Goal: Task Accomplishment & Management: Manage account settings

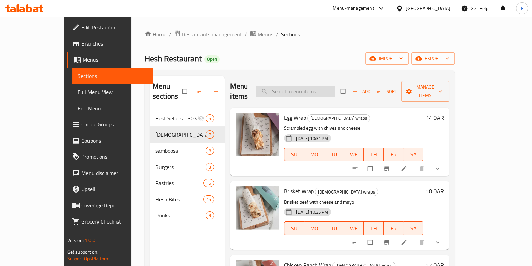
click at [298, 85] on input "search" at bounding box center [295, 91] width 79 height 12
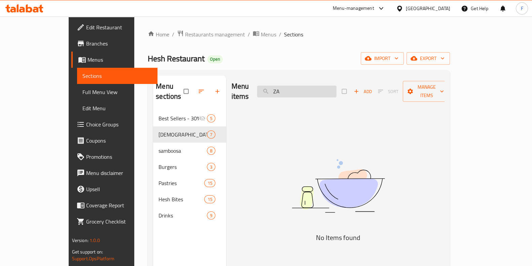
type input "Z"
type input "z"
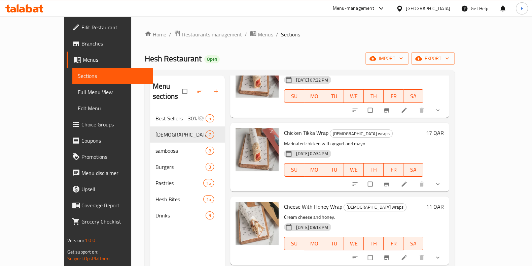
scroll to position [210, 0]
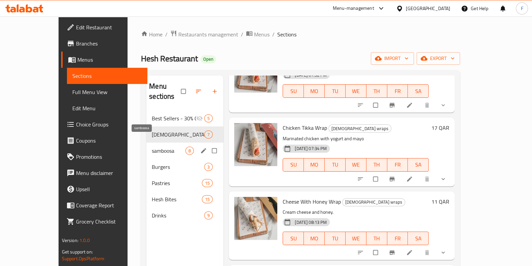
click at [152, 146] on span "samboosa" at bounding box center [169, 150] width 34 height 8
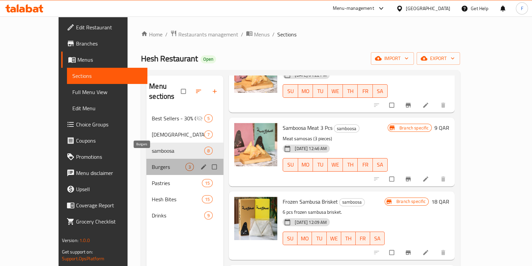
click at [152, 163] on span "Burgers" at bounding box center [169, 167] width 34 height 8
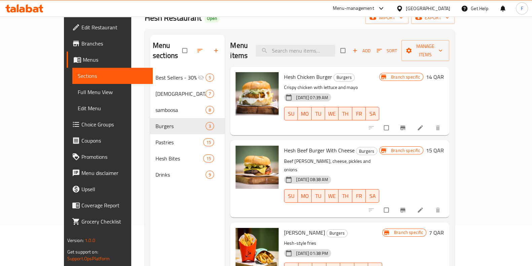
scroll to position [42, 0]
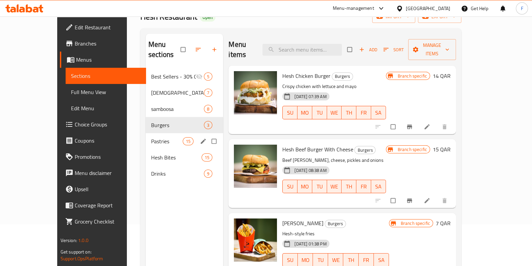
click at [146, 137] on div "Pastries 15" at bounding box center [185, 141] width 78 height 16
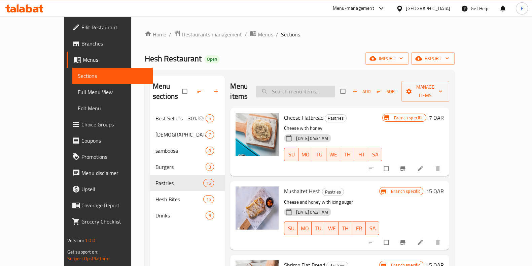
click at [324, 87] on input "search" at bounding box center [295, 91] width 79 height 12
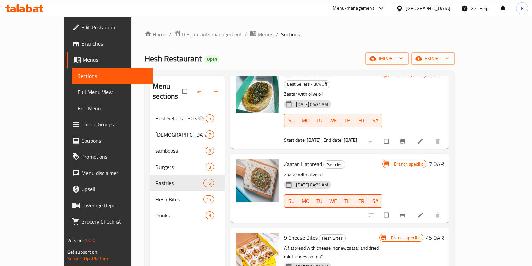
scroll to position [52, 0]
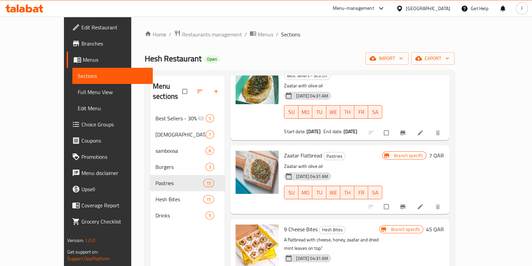
type input "zaatar"
drag, startPoint x: 306, startPoint y: 132, endPoint x: 267, endPoint y: 135, distance: 39.1
click at [281, 148] on div "Zaatar Flatbread Pastries Zaatar with olive oil 05-09-2023 04:31 AM SU MO TU WE…" at bounding box center [333, 179] width 104 height 63
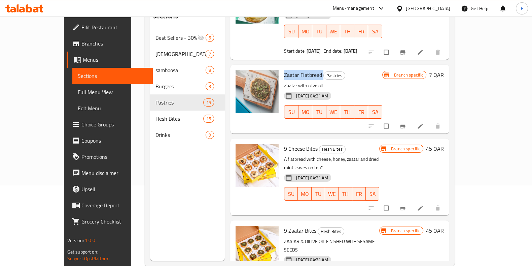
scroll to position [94, 0]
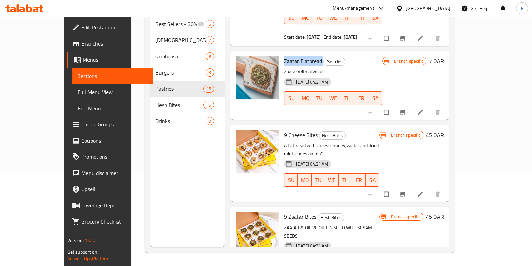
copy h6 "Zaatar Flatbread"
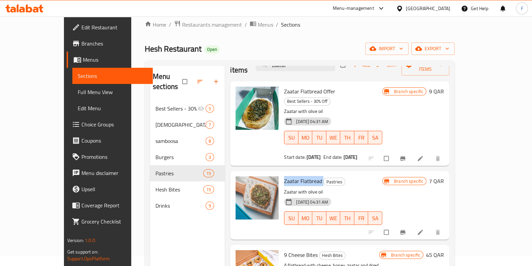
scroll to position [0, 0]
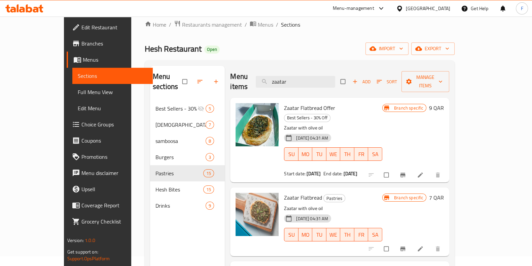
drag, startPoint x: 322, startPoint y: 76, endPoint x: 252, endPoint y: 79, distance: 69.4
click at [253, 79] on div "Menu items zaatar Add Sort Manage items" at bounding box center [339, 82] width 219 height 32
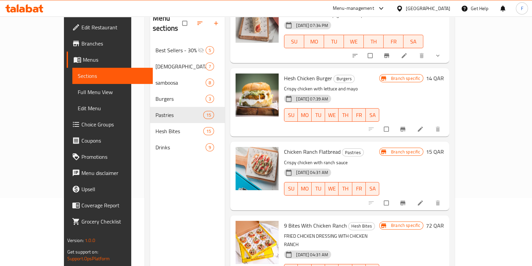
scroll to position [84, 0]
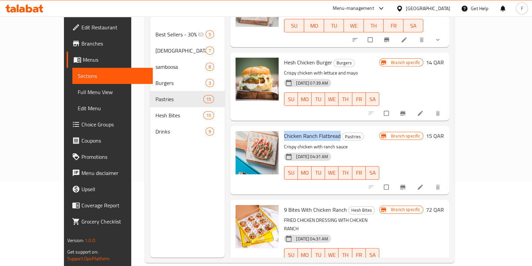
drag, startPoint x: 266, startPoint y: 123, endPoint x: 323, endPoint y: 127, distance: 56.7
click at [323, 128] on div "Chicken Ranch Flatbread Pastries Crispy chicken with ranch sauce 05-09-2023 04:…" at bounding box center [331, 159] width 101 height 63
copy span "Chicken Ranch Flatbread"
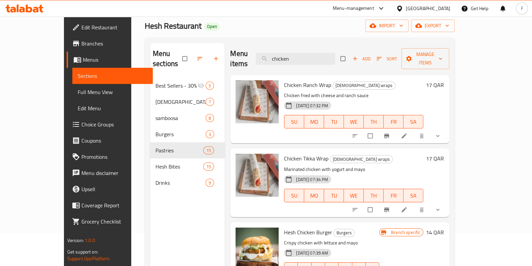
scroll to position [0, 0]
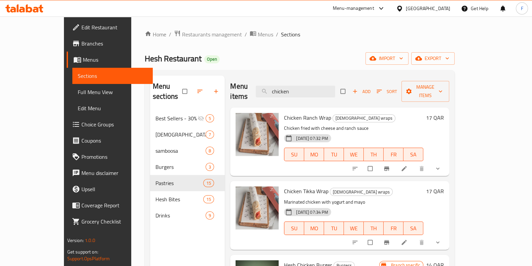
drag, startPoint x: 329, startPoint y: 85, endPoint x: 241, endPoint y: 73, distance: 89.3
click at [241, 73] on div "Menu sections Best Sellers - 30% Off 5 Hesh wraps 7 samboosa 8 Burgers 3 Pastri…" at bounding box center [300, 208] width 310 height 276
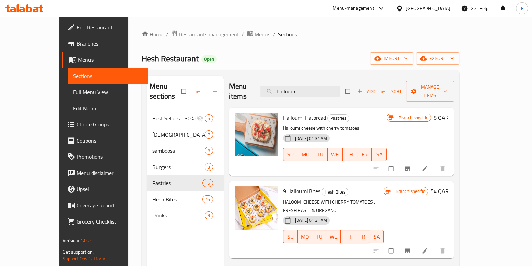
type input "halloum"
drag, startPoint x: 268, startPoint y: 106, endPoint x: 311, endPoint y: 104, distance: 43.1
click at [311, 110] on div "Halloumi Flatbread Pastries Halloumi cheese with cherry tomatoes 05-09-2023 04:…" at bounding box center [334, 141] width 109 height 63
copy span "Halloumi Flatbread"
drag, startPoint x: 323, startPoint y: 88, endPoint x: 234, endPoint y: 102, distance: 90.5
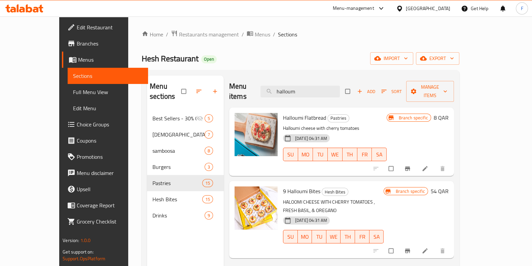
click at [234, 102] on div "Menu items halloum Add Sort Manage items Halloumi Flatbread Pastries Halloumi c…" at bounding box center [339, 208] width 230 height 266
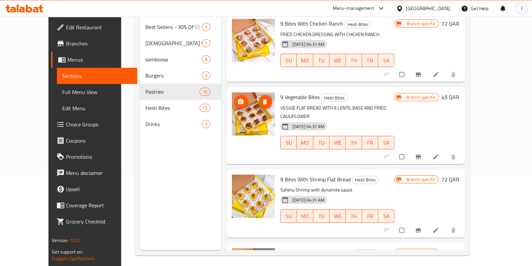
scroll to position [94, 0]
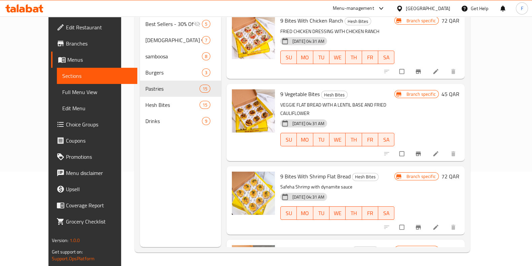
type input "bites"
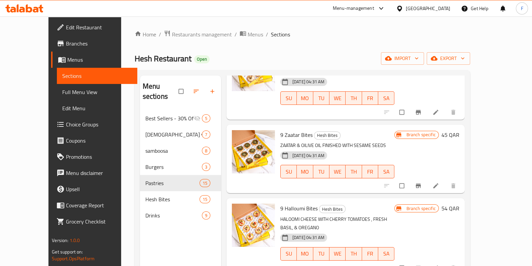
scroll to position [0, 0]
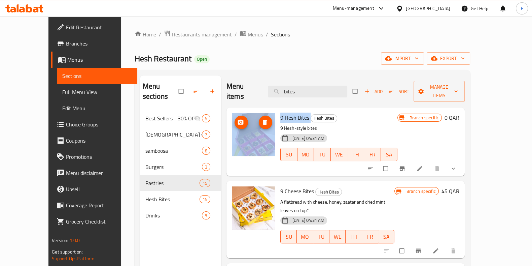
drag, startPoint x: 298, startPoint y: 110, endPoint x: 262, endPoint y: 112, distance: 35.4
click at [262, 111] on div "9 Hesh Bites Hesh Bites 9 Hesh-style bites 05-09-2023 04:31 AM SU MO TU WE TH F…" at bounding box center [345, 141] width 233 height 63
copy div "9 Hesh Bites"
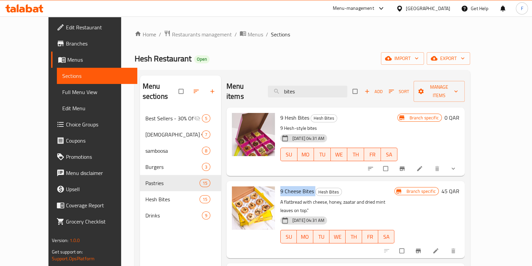
drag, startPoint x: 303, startPoint y: 180, endPoint x: 267, endPoint y: 176, distance: 36.2
click at [278, 183] on div "9 Cheese Bites Hesh Bites A flatbread with cheese, honey, zaatar and dried mint…" at bounding box center [338, 218] width 120 height 71
copy h6 "9 Cheese Bites"
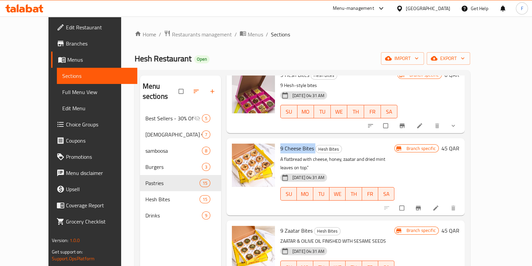
scroll to position [84, 0]
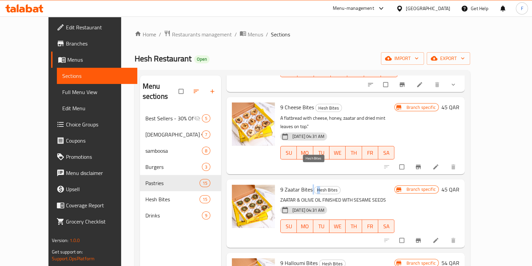
drag, startPoint x: 299, startPoint y: 167, endPoint x: 305, endPoint y: 171, distance: 7.0
click at [305, 184] on h6 "9 Zaatar Bites Hesh Bites" at bounding box center [337, 188] width 114 height 9
click at [376, 179] on div "9 Zaatar Bites Hesh Bites ZAATAR & OILIVE OIL FINISHED WITH SESAME SEEDS 05-09-…" at bounding box center [346, 213] width 238 height 68
drag, startPoint x: 300, startPoint y: 167, endPoint x: 266, endPoint y: 164, distance: 33.8
click at [278, 182] on div "9 Zaatar Bites Hesh Bites ZAATAR & OILIVE OIL FINISHED WITH SESAME SEEDS 05-09-…" at bounding box center [338, 213] width 120 height 63
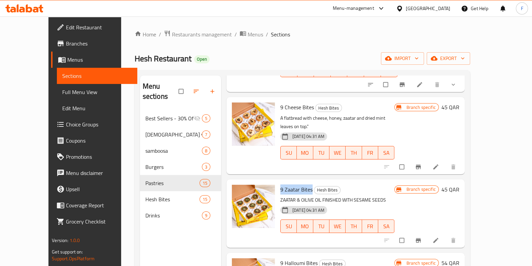
copy span "9 Zaatar Bites"
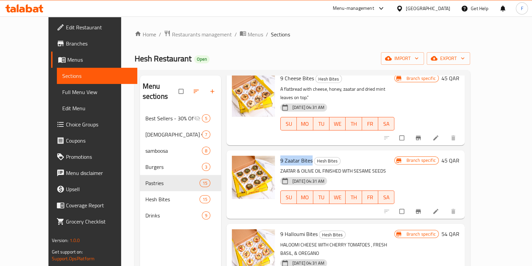
scroll to position [126, 0]
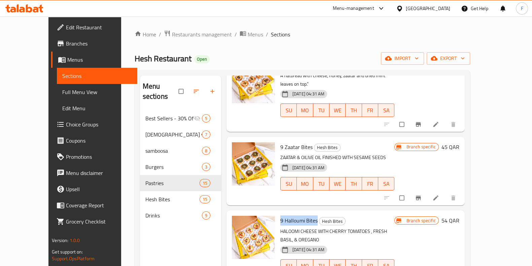
drag, startPoint x: 306, startPoint y: 199, endPoint x: 266, endPoint y: 198, distance: 39.8
click at [278, 213] on div "9 Halloumi Bites Hesh Bites HALOOMI CHEESE WITH CHERRY TOMATOES , FRESH BASIL, …" at bounding box center [338, 248] width 120 height 71
copy span "9 Halloumi Bites"
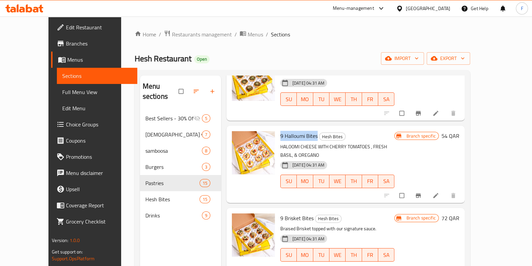
scroll to position [210, 0]
drag, startPoint x: 301, startPoint y: 192, endPoint x: 270, endPoint y: 185, distance: 32.3
click at [278, 211] on div "9 Brisket Bites Hesh Bites Braised Brisket topped with our signature sauce. 05-…" at bounding box center [338, 242] width 120 height 63
copy span "9 Brisket Bites"
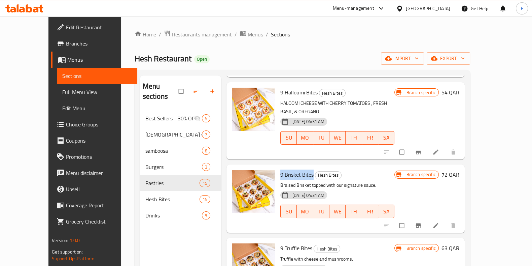
scroll to position [294, 0]
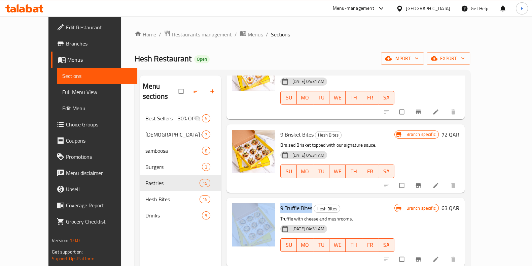
drag, startPoint x: 299, startPoint y: 181, endPoint x: 263, endPoint y: 175, distance: 37.1
click at [263, 200] on div "9 Truffle Bites Hesh Bites Truffle with cheese and mushrooms. 05-09-2023 04:31 …" at bounding box center [345, 231] width 233 height 63
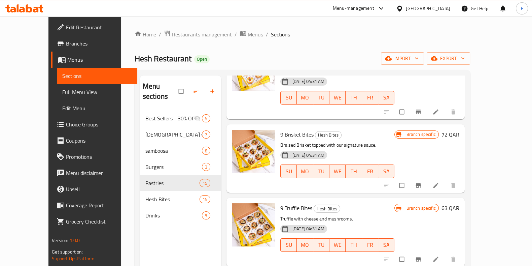
click at [330, 200] on div "9 Truffle Bites Hesh Bites Truffle with cheese and mushrooms. 05-09-2023 04:31 …" at bounding box center [338, 231] width 120 height 63
drag, startPoint x: 299, startPoint y: 177, endPoint x: 267, endPoint y: 175, distance: 32.4
click at [278, 200] on div "9 Truffle Bites Hesh Bites Truffle with cheese and mushrooms. 05-09-2023 04:31 …" at bounding box center [338, 231] width 120 height 63
copy span "9 Truffle Bites"
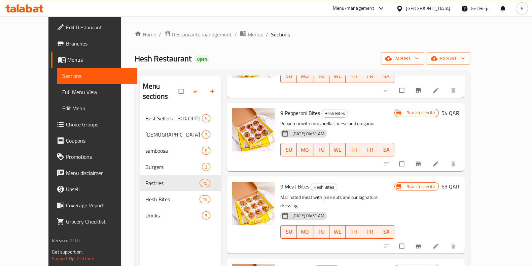
scroll to position [421, 0]
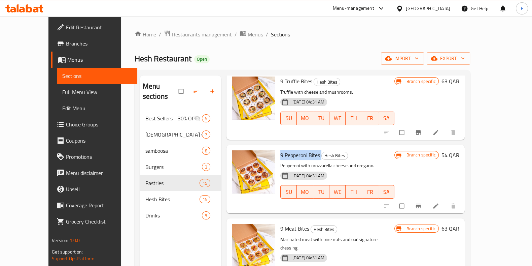
drag, startPoint x: 308, startPoint y: 127, endPoint x: 268, endPoint y: 125, distance: 40.8
click at [278, 147] on div "9 Pepperoni Bites Hesh Bites Pepperoni with mozzarella cheese and oregano. 05-0…" at bounding box center [338, 178] width 120 height 63
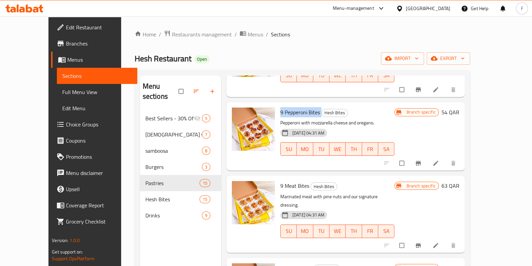
scroll to position [505, 0]
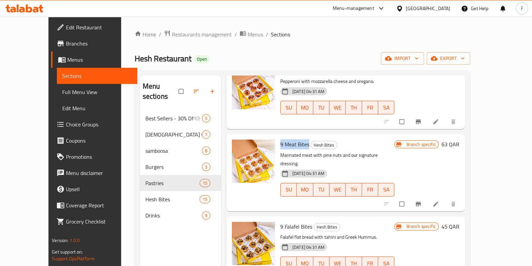
drag, startPoint x: 296, startPoint y: 115, endPoint x: 268, endPoint y: 113, distance: 28.3
click at [280, 139] on span "9 Meat Bites" at bounding box center [294, 144] width 29 height 10
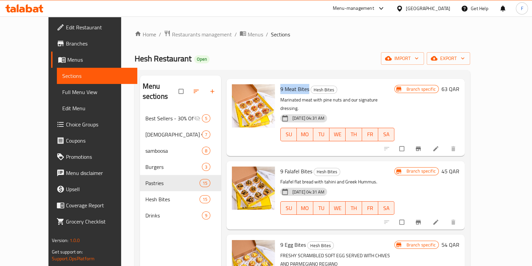
scroll to position [547, 0]
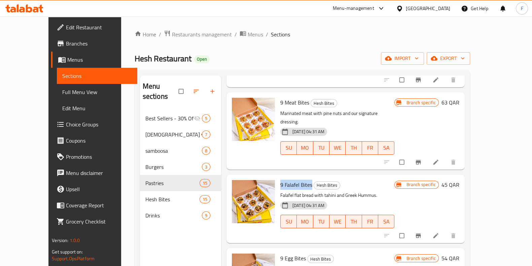
drag, startPoint x: 300, startPoint y: 147, endPoint x: 266, endPoint y: 150, distance: 33.4
click at [278, 177] on div "9 Falafel Bites Hesh Bites Falafel flat bread with tahini and Greek Hummus. 05-…" at bounding box center [338, 208] width 120 height 63
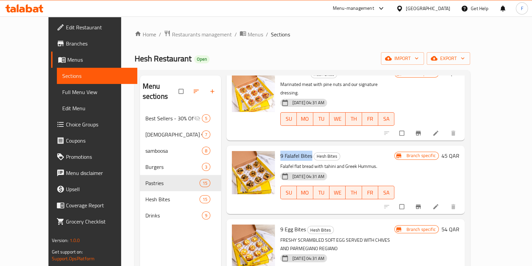
scroll to position [589, 0]
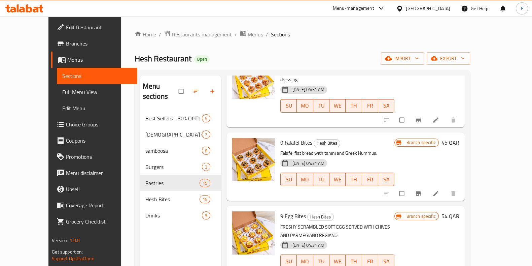
click at [290, 211] on span "9 Egg Bites" at bounding box center [293, 216] width 26 height 10
drag, startPoint x: 293, startPoint y: 180, endPoint x: 266, endPoint y: 176, distance: 27.5
click at [278, 208] on div "9 Egg Bites Hesh Bites FRESHY SCRAMBLED SOFT EGG SERVED WITH CHIVES AND PARMEGI…" at bounding box center [338, 243] width 120 height 71
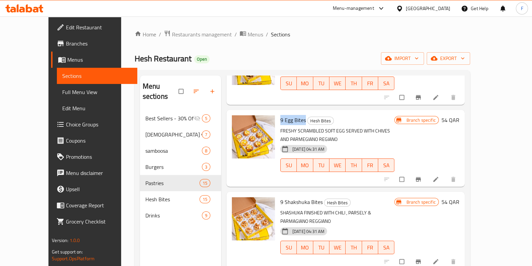
scroll to position [715, 0]
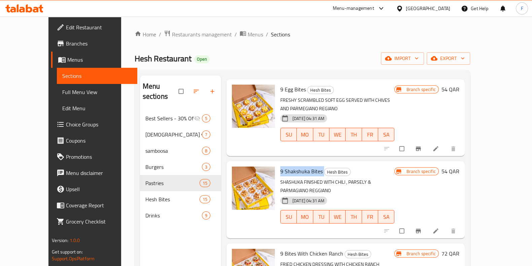
drag, startPoint x: 311, startPoint y: 128, endPoint x: 268, endPoint y: 124, distance: 42.5
click at [280, 166] on h6 "9 Shakshuka Bites Hesh Bites" at bounding box center [337, 170] width 114 height 9
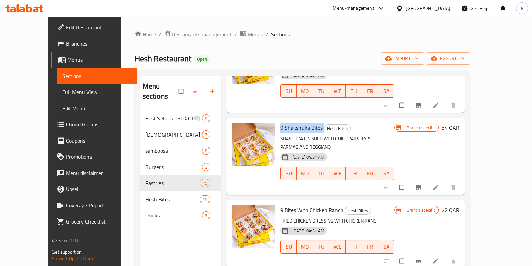
scroll to position [799, 0]
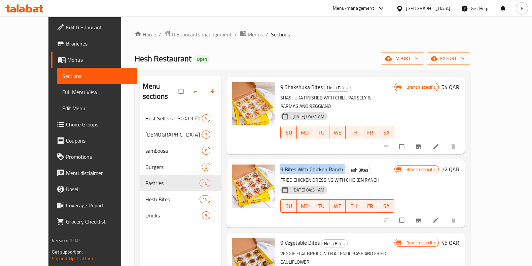
drag, startPoint x: 331, startPoint y: 115, endPoint x: 269, endPoint y: 108, distance: 61.6
click at [269, 159] on div "9 Bites With Chicken Ranch Hesh Bites FRIED CHICKEN DRESSING WITH CHICKEN RANCH…" at bounding box center [346, 193] width 238 height 68
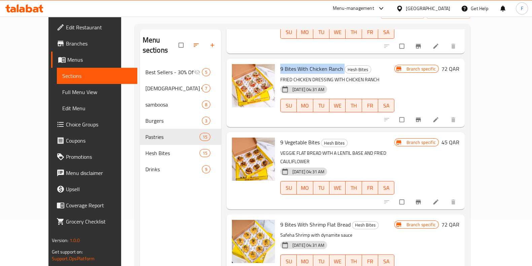
scroll to position [94, 0]
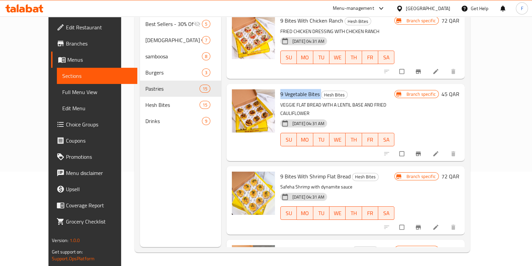
drag, startPoint x: 309, startPoint y: 41, endPoint x: 268, endPoint y: 41, distance: 41.4
click at [280, 89] on h6 "9 Vegetable Bites Hesh Bites" at bounding box center [337, 93] width 114 height 9
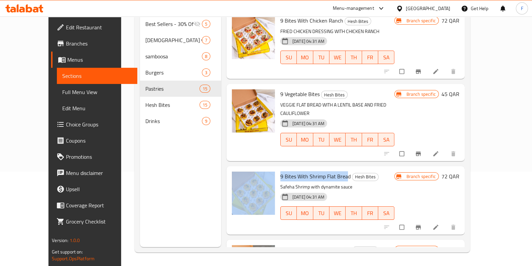
drag, startPoint x: 329, startPoint y: 115, endPoint x: 264, endPoint y: 112, distance: 64.7
click at [264, 169] on div "9 Bites With Shrimp Flat Bread Hesh Bites Safeha Shrimp with dynamite sauce 05-…" at bounding box center [345, 200] width 233 height 63
click at [328, 171] on span "9 Bites With Shrimp Flat Bread" at bounding box center [315, 176] width 70 height 10
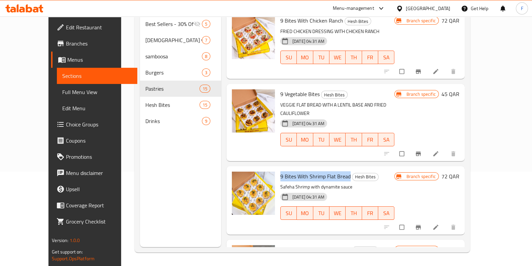
drag, startPoint x: 337, startPoint y: 113, endPoint x: 269, endPoint y: 117, distance: 67.8
click at [280, 171] on span "9 Bites With Shrimp Flat Bread" at bounding box center [315, 176] width 70 height 10
drag, startPoint x: 319, startPoint y: 189, endPoint x: 268, endPoint y: 190, distance: 50.8
click at [280, 245] on h6 "9 Bites With Mehayala Hesh Bites" at bounding box center [337, 249] width 114 height 9
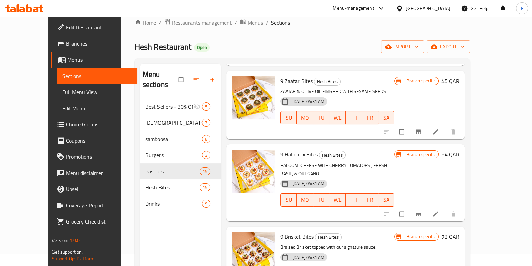
scroll to position [0, 0]
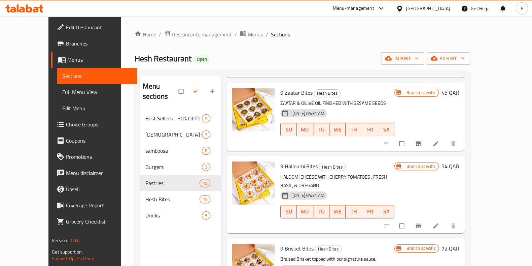
click at [374, 6] on div "Menu-management" at bounding box center [353, 8] width 41 height 8
click at [364, 72] on div "Restaurant-Management" at bounding box center [349, 73] width 53 height 7
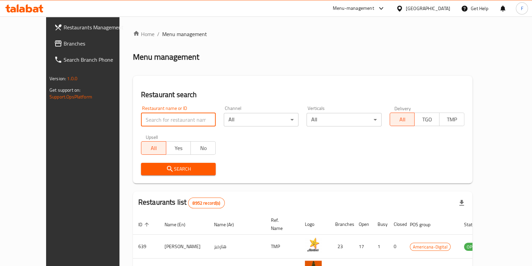
click at [144, 116] on input "search" at bounding box center [178, 119] width 75 height 13
type input "royal istanbul"
click button "Search" at bounding box center [178, 169] width 75 height 12
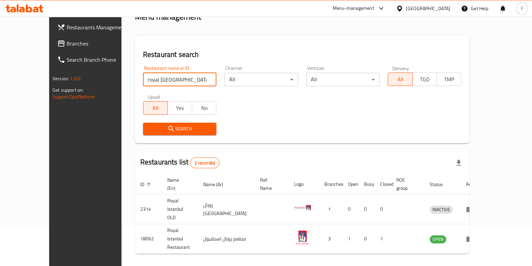
scroll to position [45, 0]
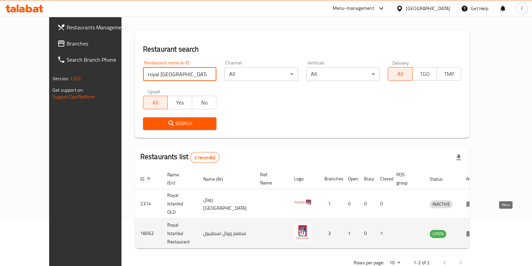
click at [473, 232] on icon "enhanced table" at bounding box center [472, 233] width 2 height 3
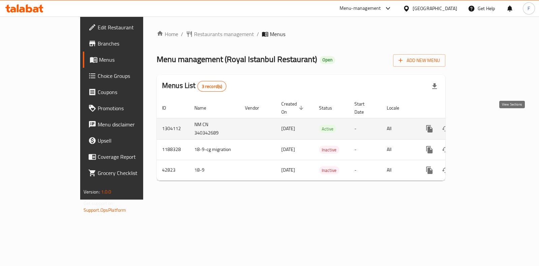
click at [482, 125] on icon "enhanced table" at bounding box center [478, 129] width 8 height 8
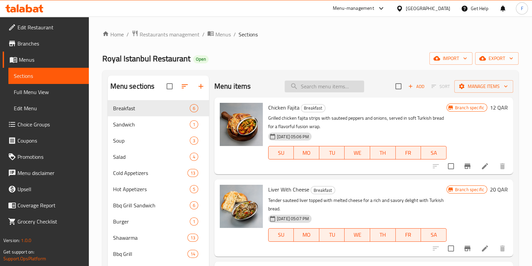
click at [304, 87] on input "search" at bounding box center [324, 86] width 79 height 12
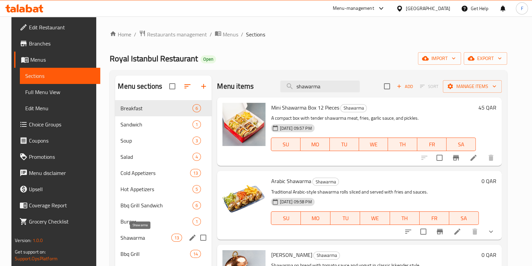
type input "shawarma"
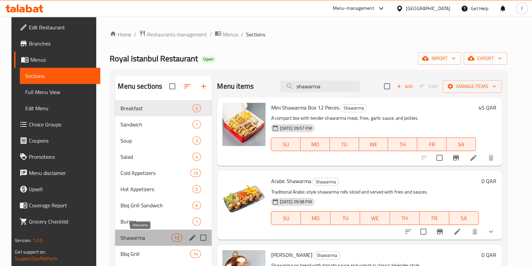
click at [138, 235] on span "Shawarma" at bounding box center [146, 237] width 51 height 8
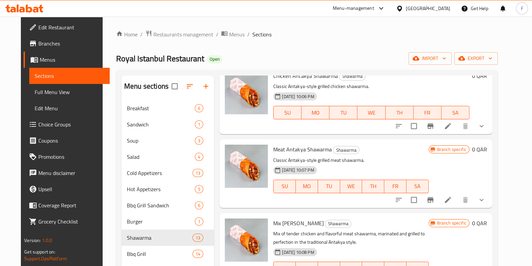
scroll to position [379, 0]
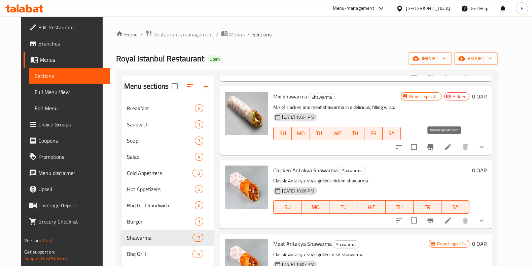
click at [435, 146] on icon "Branch-specific-item" at bounding box center [430, 147] width 8 height 8
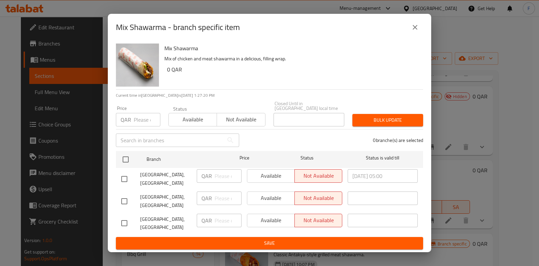
click at [127, 172] on input "checkbox" at bounding box center [124, 179] width 14 height 14
checkbox input "true"
click at [264, 176] on span "Available" at bounding box center [271, 176] width 42 height 10
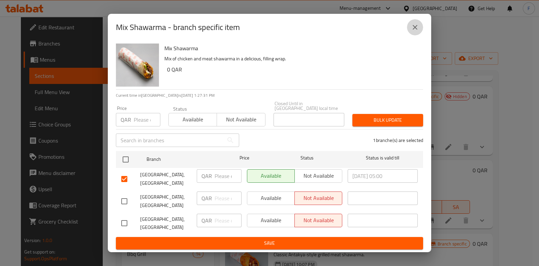
drag, startPoint x: 412, startPoint y: 26, endPoint x: 421, endPoint y: 37, distance: 14.4
click at [413, 26] on icon "close" at bounding box center [415, 27] width 8 height 8
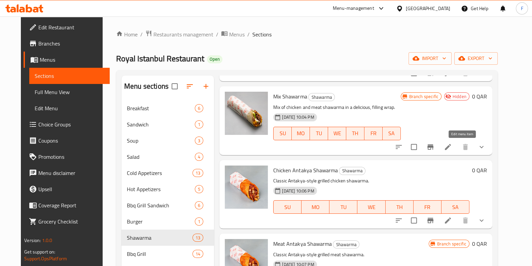
click at [452, 144] on icon at bounding box center [448, 147] width 8 height 8
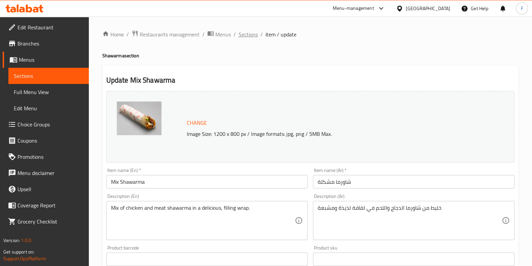
click at [246, 34] on span "Sections" at bounding box center [248, 34] width 19 height 8
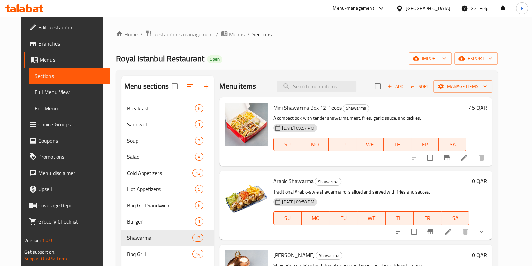
scroll to position [210, 0]
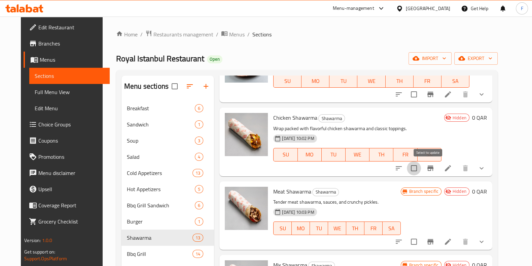
click at [421, 169] on input "checkbox" at bounding box center [414, 168] width 14 height 14
checkbox input "true"
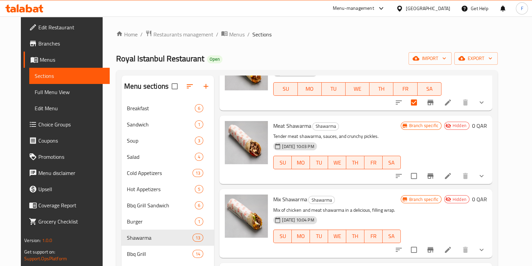
scroll to position [252, 0]
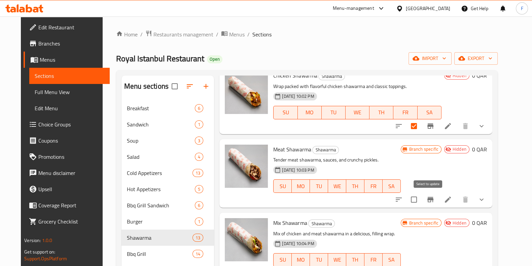
click at [421, 197] on input "checkbox" at bounding box center [414, 199] width 14 height 14
checkbox input "true"
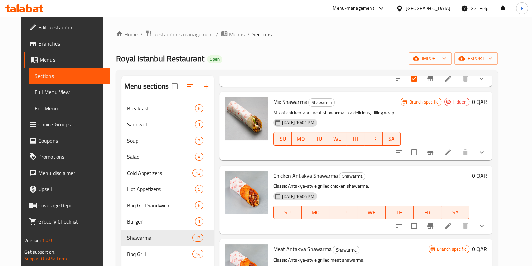
scroll to position [379, 0]
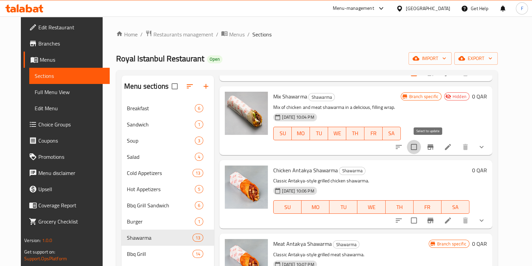
click at [421, 147] on input "checkbox" at bounding box center [414, 147] width 14 height 14
checkbox input "true"
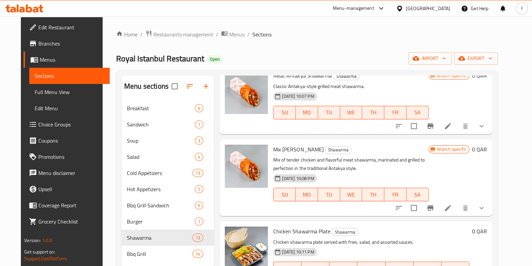
scroll to position [671, 0]
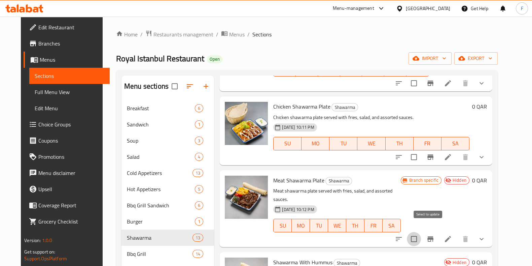
click at [421, 232] on input "checkbox" at bounding box center [414, 239] width 14 height 14
checkbox input "true"
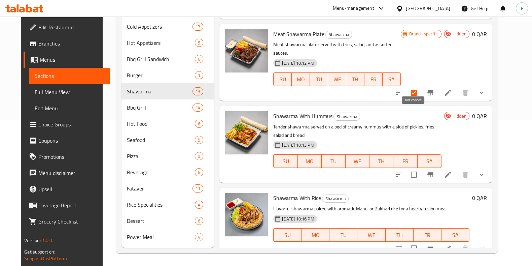
scroll to position [146, 0]
click at [421, 167] on input "checkbox" at bounding box center [414, 174] width 14 height 14
checkbox input "true"
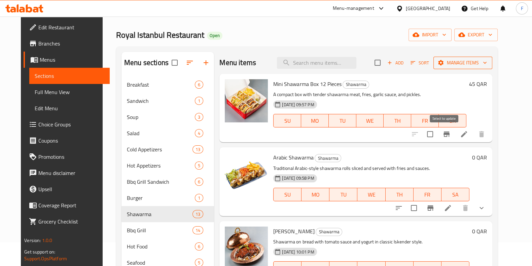
scroll to position [0, 0]
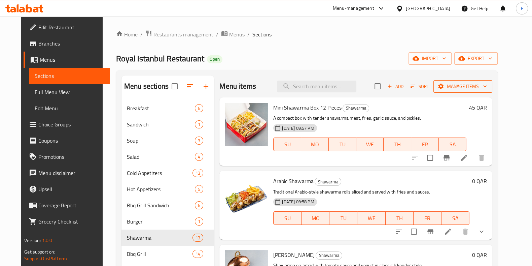
click at [482, 83] on span "Manage items" at bounding box center [463, 86] width 48 height 8
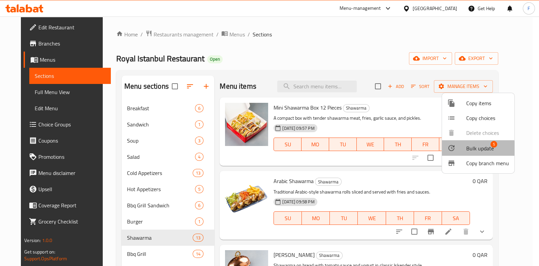
click at [476, 148] on span "Bulk update" at bounding box center [480, 148] width 28 height 8
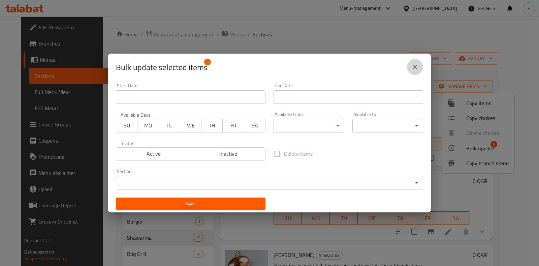
click at [416, 64] on icon "close" at bounding box center [415, 67] width 8 height 8
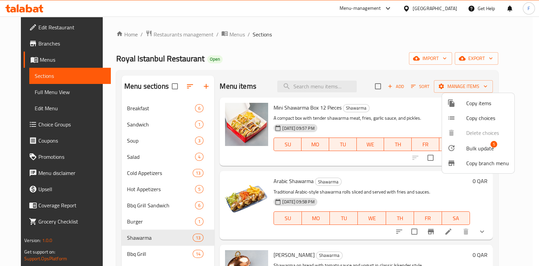
click at [412, 46] on div at bounding box center [269, 133] width 539 height 266
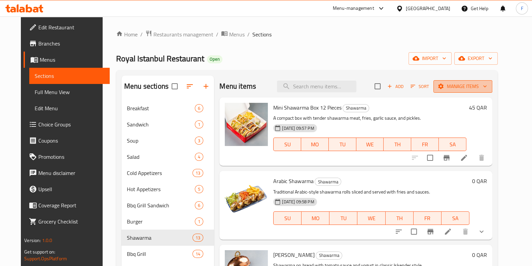
click at [484, 90] on span "Manage items" at bounding box center [463, 86] width 48 height 8
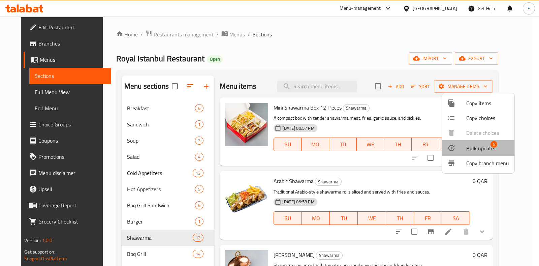
click at [481, 144] on span "Bulk update" at bounding box center [480, 148] width 28 height 8
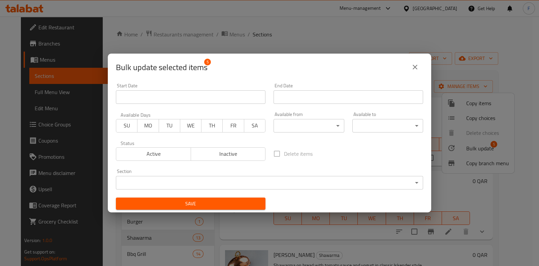
click at [176, 181] on body "​ Menu-management Qatar Get Help F Edit Restaurant Branches Menus Sections Full…" at bounding box center [269, 140] width 539 height 249
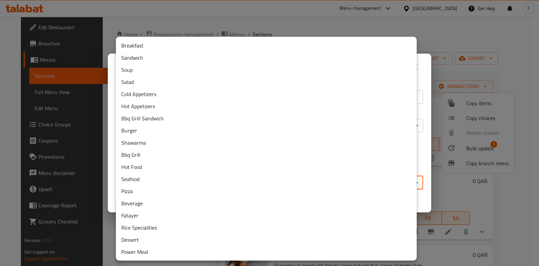
click at [98, 30] on div at bounding box center [269, 133] width 539 height 266
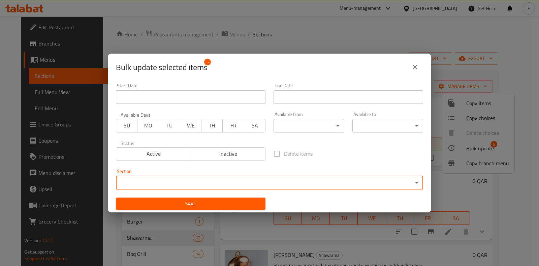
click at [121, 121] on span "SU" at bounding box center [127, 126] width 16 height 10
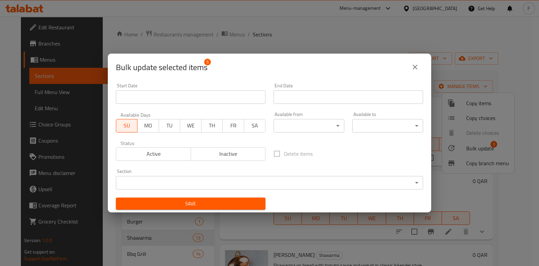
click at [154, 126] on span "MO" at bounding box center [148, 126] width 16 height 10
click at [171, 123] on span "TU" at bounding box center [170, 126] width 16 height 10
drag, startPoint x: 195, startPoint y: 120, endPoint x: 214, endPoint y: 124, distance: 18.9
click at [195, 120] on button "WE" at bounding box center [191, 125] width 22 height 13
click at [215, 124] on span "TH" at bounding box center [212, 126] width 16 height 10
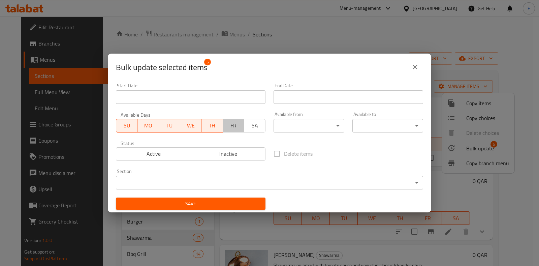
click at [231, 122] on span "FR" at bounding box center [234, 126] width 16 height 10
drag, startPoint x: 259, startPoint y: 123, endPoint x: 186, endPoint y: 143, distance: 76.0
click at [259, 123] on span "SA" at bounding box center [255, 126] width 16 height 10
click at [145, 155] on span "Active" at bounding box center [153, 154] width 69 height 10
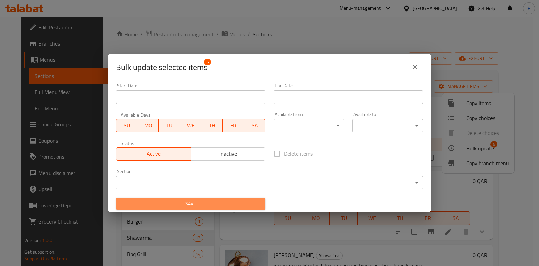
click at [233, 200] on span "Save" at bounding box center [190, 203] width 139 height 8
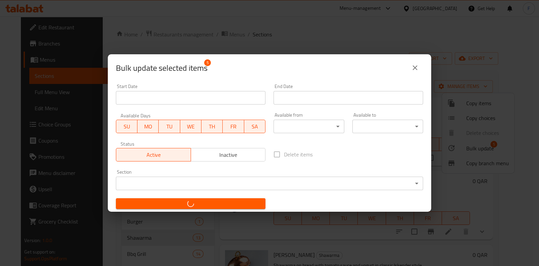
checkbox input "false"
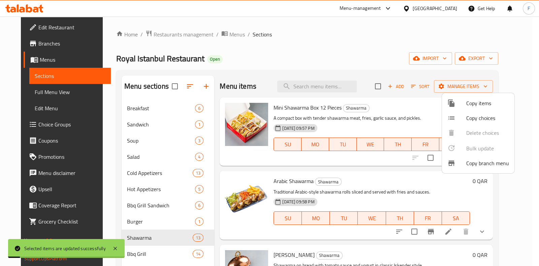
drag, startPoint x: 395, startPoint y: 35, endPoint x: 390, endPoint y: 68, distance: 32.6
click at [395, 36] on div at bounding box center [269, 133] width 539 height 266
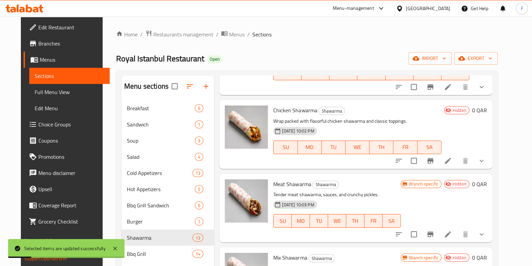
scroll to position [252, 0]
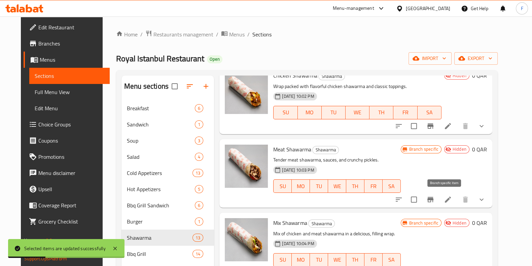
click at [434, 199] on icon "Branch-specific-item" at bounding box center [430, 199] width 6 height 5
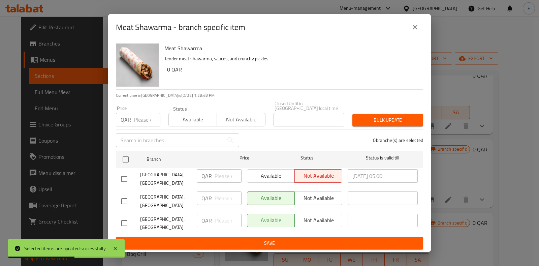
click at [125, 177] on input "checkbox" at bounding box center [124, 179] width 14 height 14
checkbox input "true"
click at [283, 173] on span "Available" at bounding box center [271, 176] width 42 height 10
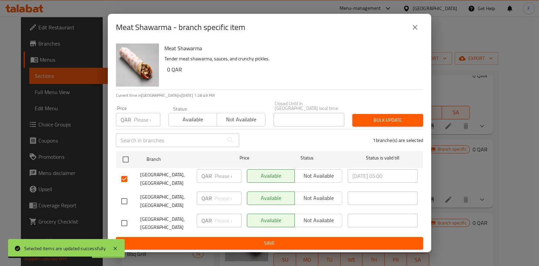
click at [280, 199] on div "Available Not available" at bounding box center [294, 197] width 95 height 13
click at [326, 191] on div "Available Not available" at bounding box center [294, 197] width 95 height 13
click at [320, 193] on div "Available Not available" at bounding box center [294, 197] width 95 height 13
drag, startPoint x: 126, startPoint y: 201, endPoint x: 125, endPoint y: 205, distance: 4.1
click at [126, 201] on input "checkbox" at bounding box center [124, 201] width 14 height 14
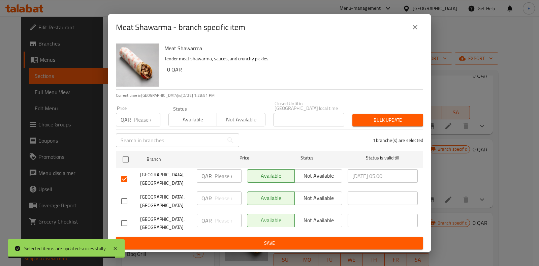
checkbox input "true"
click at [123, 220] on input "checkbox" at bounding box center [124, 223] width 14 height 14
checkbox input "true"
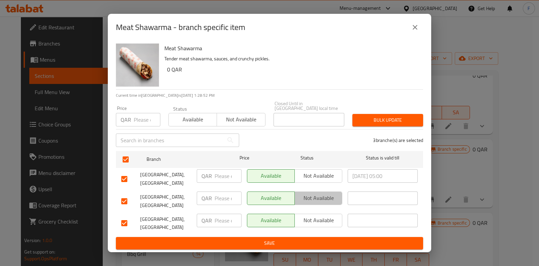
click at [316, 196] on span "Not available" at bounding box center [318, 198] width 42 height 10
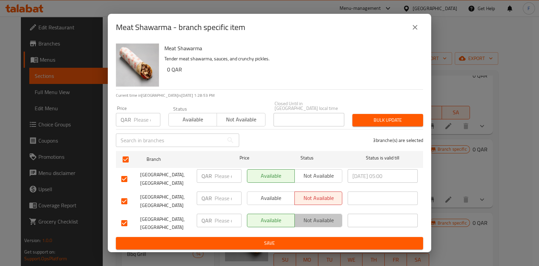
click at [329, 215] on span "Not available" at bounding box center [318, 220] width 42 height 10
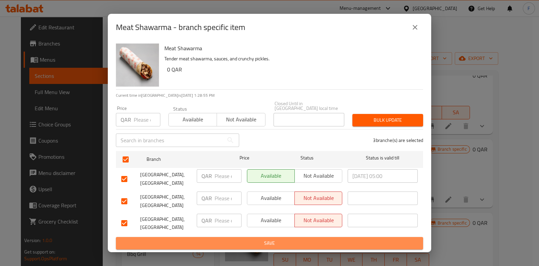
click at [366, 242] on span "Save" at bounding box center [269, 243] width 296 height 8
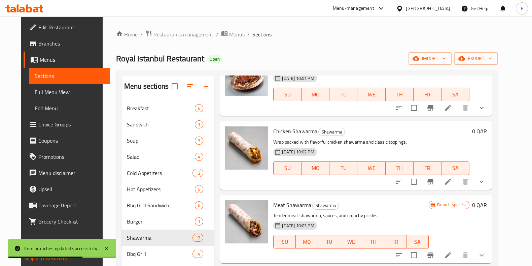
scroll to position [210, 0]
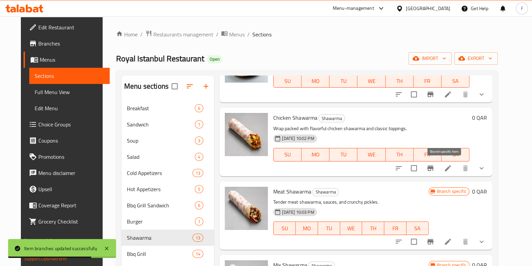
click at [439, 172] on button "Branch-specific-item" at bounding box center [430, 168] width 16 height 16
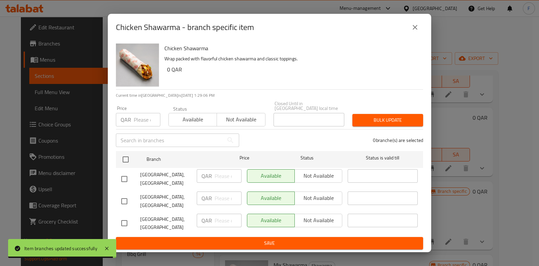
click at [123, 203] on input "checkbox" at bounding box center [124, 201] width 14 height 14
checkbox input "true"
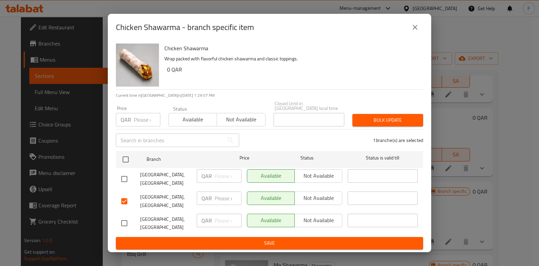
click at [118, 212] on div "[GEOGRAPHIC_DATA], [GEOGRAPHIC_DATA]" at bounding box center [155, 223] width 75 height 25
click at [116, 225] on li "Royal Istanbul Restaurant, Muntaza QAR ​ Available Not available ​" at bounding box center [269, 223] width 307 height 22
click at [125, 222] on input "checkbox" at bounding box center [124, 223] width 14 height 14
checkbox input "true"
click at [325, 193] on span "Not available" at bounding box center [318, 198] width 42 height 10
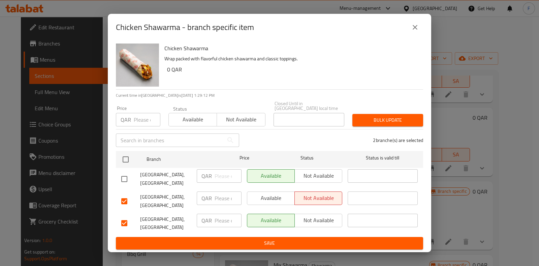
click at [328, 221] on span "Not available" at bounding box center [318, 220] width 42 height 10
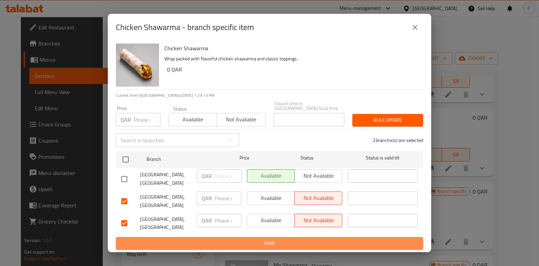
click at [326, 239] on span "Save" at bounding box center [269, 243] width 296 height 8
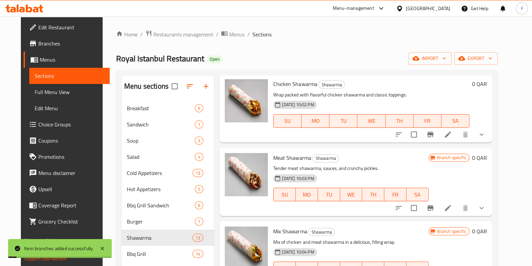
scroll to position [252, 0]
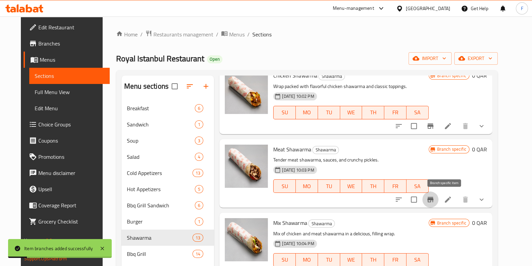
click at [435, 198] on icon "Branch-specific-item" at bounding box center [430, 199] width 8 height 8
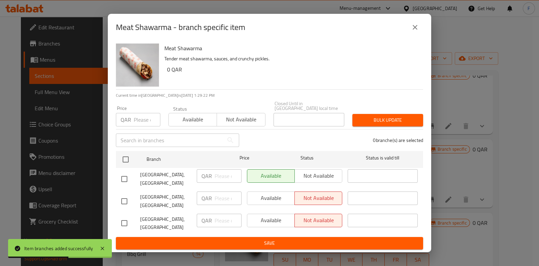
click at [124, 198] on input "checkbox" at bounding box center [124, 201] width 14 height 14
checkbox input "true"
click at [123, 216] on input "checkbox" at bounding box center [124, 223] width 14 height 14
checkbox input "true"
click at [277, 193] on span "Available" at bounding box center [271, 198] width 42 height 10
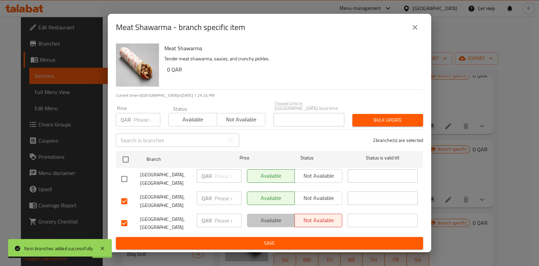
drag, startPoint x: 284, startPoint y: 214, endPoint x: 293, endPoint y: 236, distance: 23.9
click at [284, 215] on span "Available" at bounding box center [271, 220] width 42 height 10
click at [301, 240] on span "Save" at bounding box center [269, 243] width 296 height 8
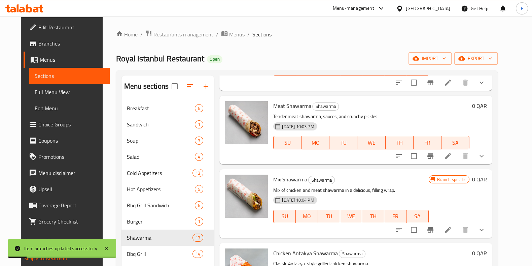
scroll to position [336, 0]
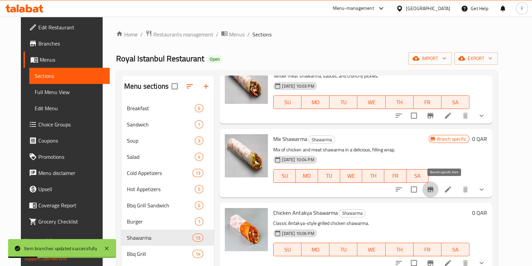
click at [439, 188] on button "Branch-specific-item" at bounding box center [430, 189] width 16 height 16
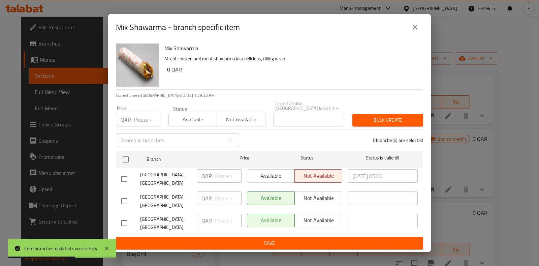
click at [121, 175] on input "checkbox" at bounding box center [124, 179] width 14 height 14
checkbox input "true"
click at [278, 172] on span "Available" at bounding box center [271, 176] width 42 height 10
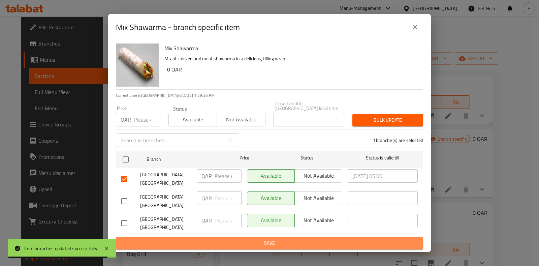
click at [336, 243] on span "Save" at bounding box center [269, 243] width 296 height 8
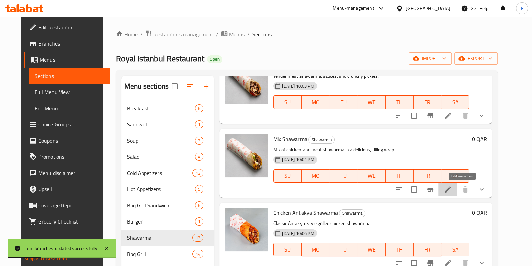
click at [451, 188] on icon at bounding box center [448, 189] width 6 height 6
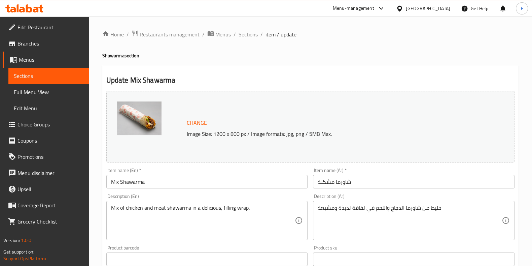
click at [245, 34] on span "Sections" at bounding box center [248, 34] width 19 height 8
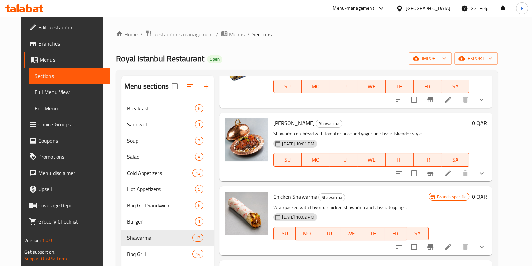
scroll to position [168, 0]
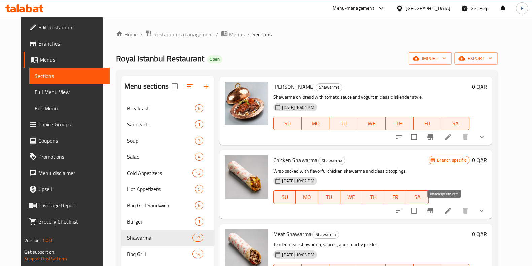
click at [435, 209] on icon "Branch-specific-item" at bounding box center [430, 210] width 8 height 8
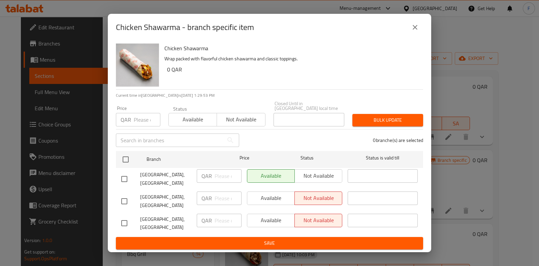
click at [418, 29] on icon "close" at bounding box center [415, 27] width 8 height 8
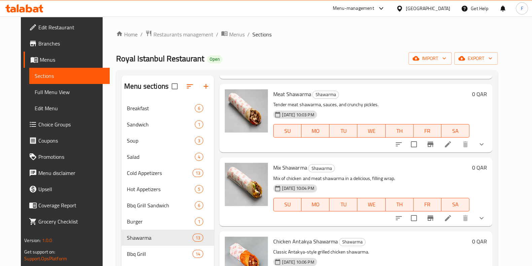
scroll to position [294, 0]
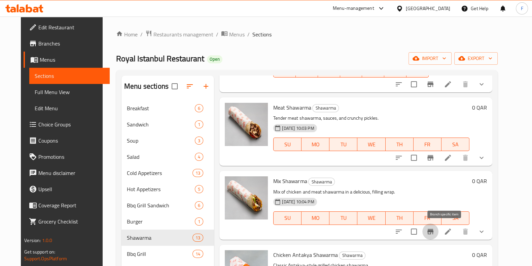
click at [435, 231] on icon "Branch-specific-item" at bounding box center [430, 231] width 8 height 8
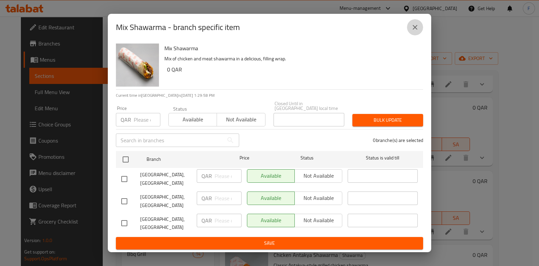
click at [421, 26] on button "close" at bounding box center [415, 27] width 16 height 16
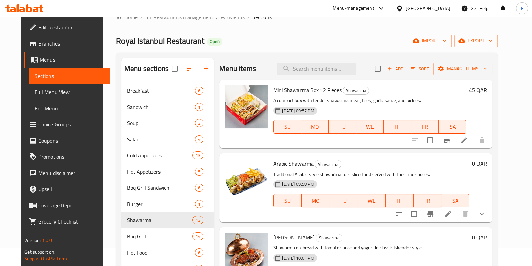
scroll to position [0, 0]
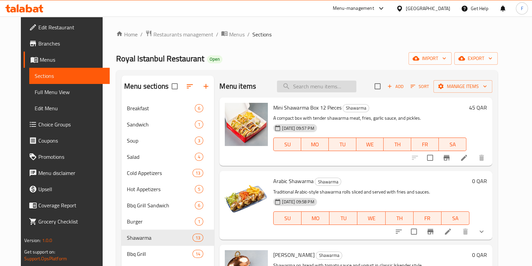
click at [315, 84] on input "search" at bounding box center [316, 86] width 79 height 12
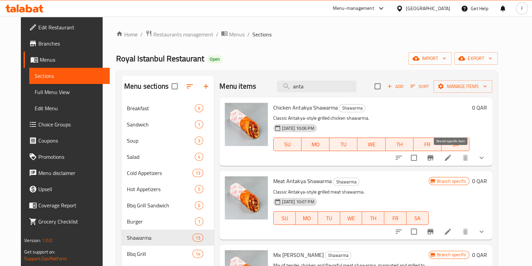
type input "anta"
click at [434, 155] on icon "Branch-specific-item" at bounding box center [430, 157] width 6 height 5
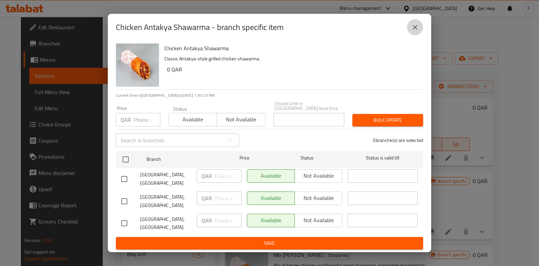
click at [419, 26] on button "close" at bounding box center [415, 27] width 16 height 16
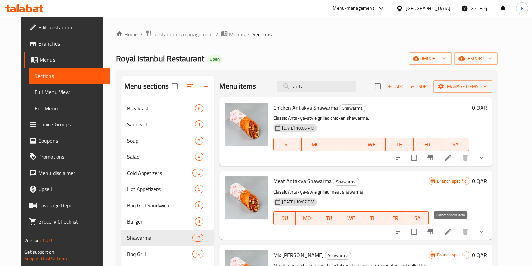
click at [439, 237] on button "Branch-specific-item" at bounding box center [430, 231] width 16 height 16
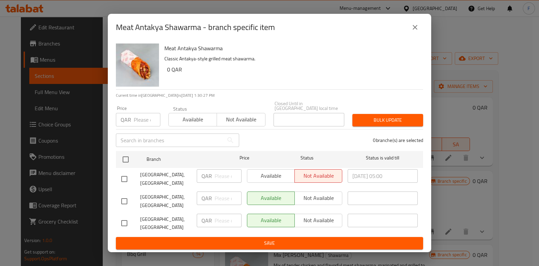
drag, startPoint x: 125, startPoint y: 173, endPoint x: 159, endPoint y: 178, distance: 34.3
click at [125, 173] on input "checkbox" at bounding box center [124, 179] width 14 height 14
checkbox input "true"
drag, startPoint x: 254, startPoint y: 171, endPoint x: 305, endPoint y: 189, distance: 54.4
click at [254, 171] on span "Available" at bounding box center [271, 176] width 42 height 10
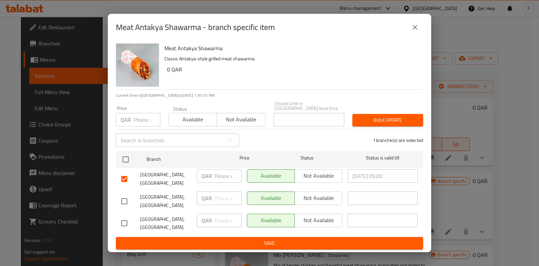
click at [307, 177] on span "Not available" at bounding box center [318, 176] width 42 height 10
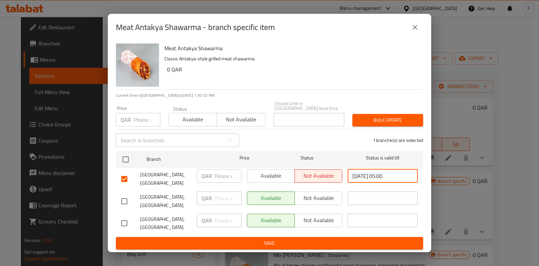
click at [384, 174] on input "2025/08/13 05:00" at bounding box center [382, 175] width 70 height 13
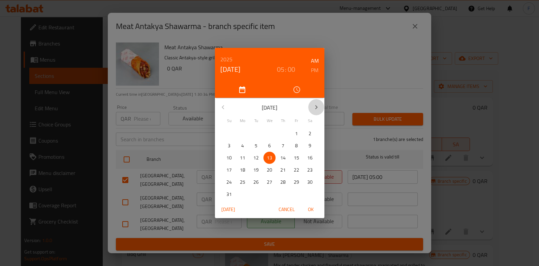
click at [322, 106] on button "button" at bounding box center [316, 107] width 16 height 16
click at [319, 106] on button "button" at bounding box center [316, 107] width 16 height 16
click at [319, 106] on icon "button" at bounding box center [316, 107] width 8 height 8
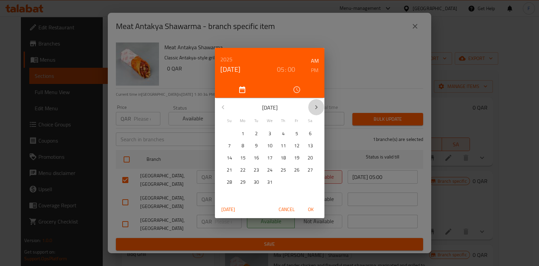
click at [318, 107] on icon "button" at bounding box center [316, 107] width 8 height 8
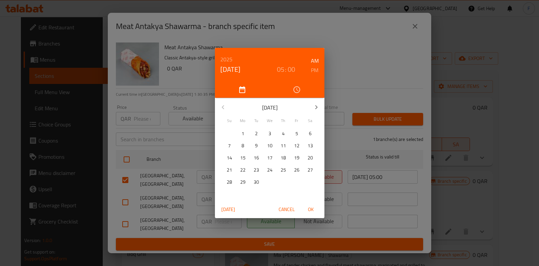
click at [318, 107] on icon "button" at bounding box center [316, 107] width 8 height 8
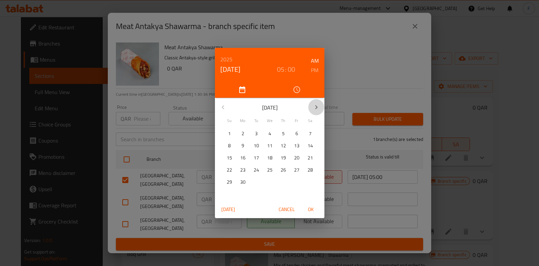
click at [318, 107] on icon "button" at bounding box center [316, 107] width 8 height 8
click at [220, 185] on div "28 1 2 3 4 5 6" at bounding box center [269, 182] width 109 height 12
click at [227, 185] on p "28" at bounding box center [228, 182] width 5 height 8
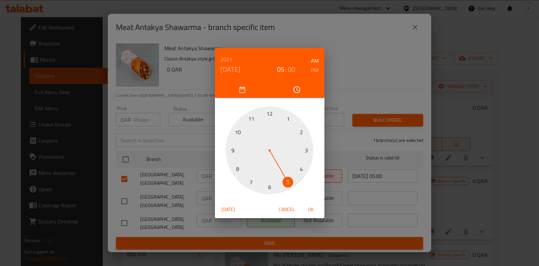
click at [310, 206] on span "OK" at bounding box center [311, 209] width 16 height 8
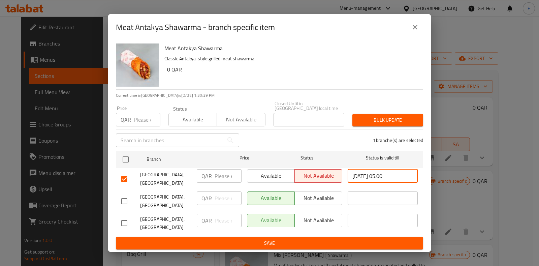
type input "2027/02/28 05:00"
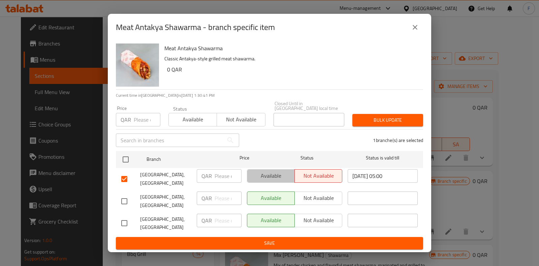
click at [258, 177] on span "Available" at bounding box center [271, 176] width 42 height 10
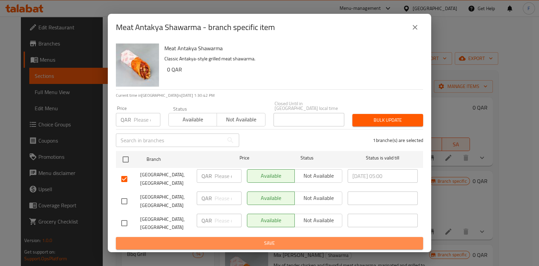
click at [288, 239] on span "Save" at bounding box center [269, 243] width 296 height 8
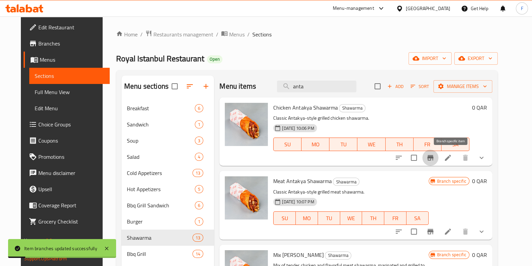
click at [435, 155] on icon "Branch-specific-item" at bounding box center [430, 157] width 8 height 8
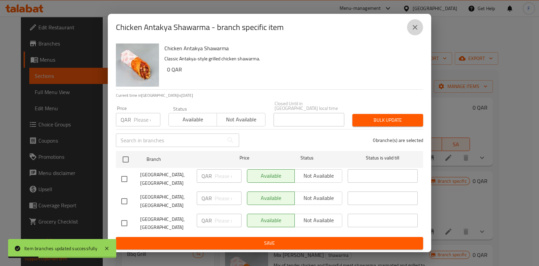
click at [414, 23] on button "close" at bounding box center [415, 27] width 16 height 16
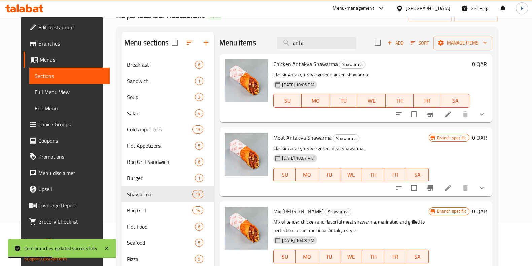
scroll to position [84, 0]
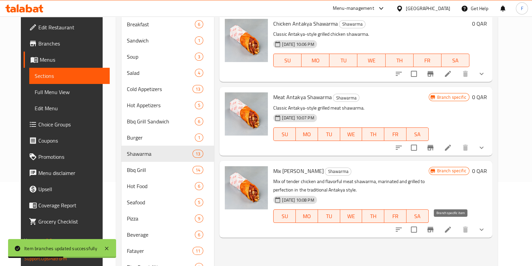
click at [435, 225] on icon "Branch-specific-item" at bounding box center [430, 229] width 8 height 8
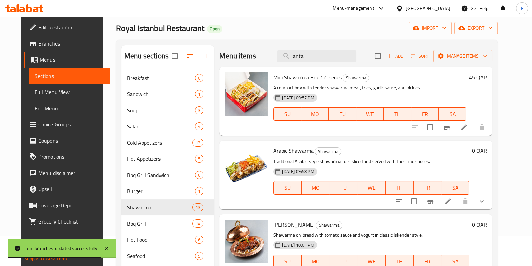
scroll to position [0, 0]
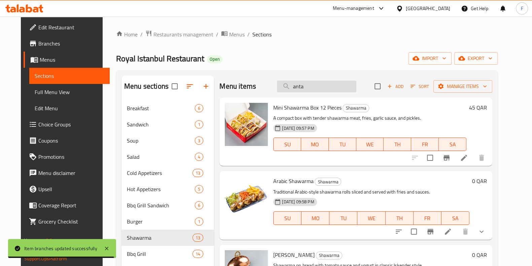
click at [324, 83] on input "anta" at bounding box center [316, 86] width 79 height 12
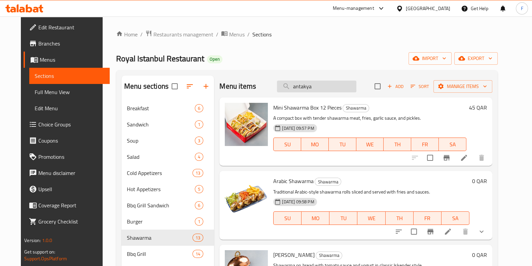
type input "antakya"
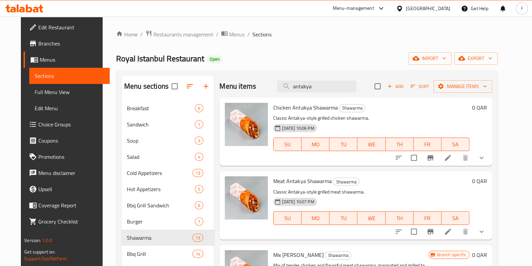
scroll to position [126, 0]
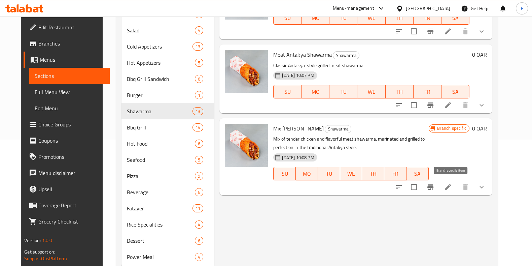
click at [435, 187] on icon "Branch-specific-item" at bounding box center [430, 187] width 8 height 8
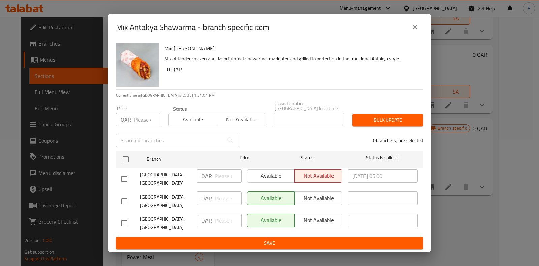
click at [119, 174] on input "checkbox" at bounding box center [124, 179] width 14 height 14
checkbox input "true"
click at [378, 172] on input "2025/08/13 05:00" at bounding box center [382, 175] width 70 height 13
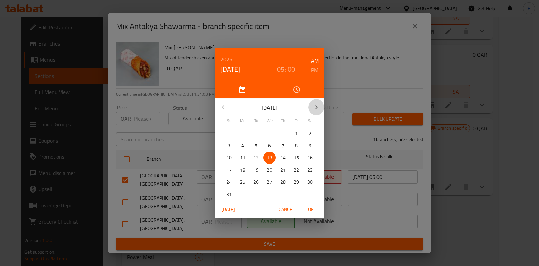
click at [318, 106] on icon "button" at bounding box center [316, 107] width 8 height 8
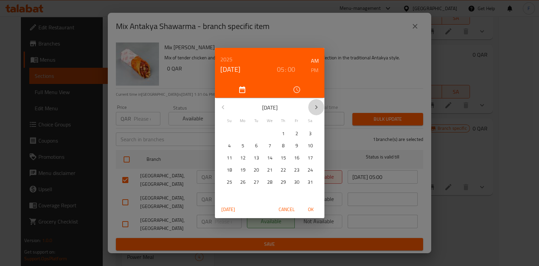
click at [318, 106] on icon "button" at bounding box center [316, 107] width 8 height 8
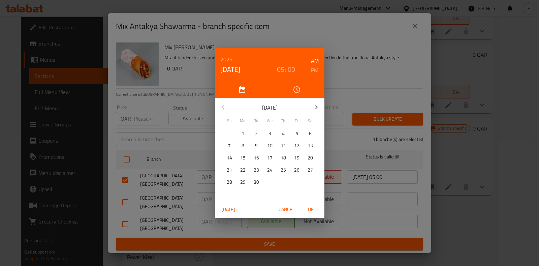
click at [318, 106] on icon "button" at bounding box center [316, 107] width 8 height 8
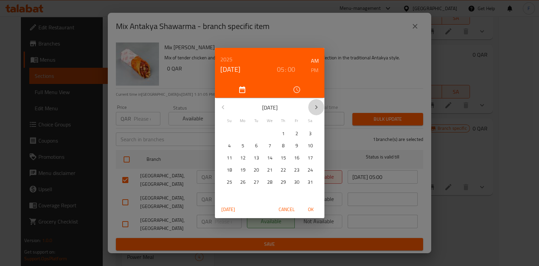
click at [318, 106] on icon "button" at bounding box center [316, 107] width 8 height 8
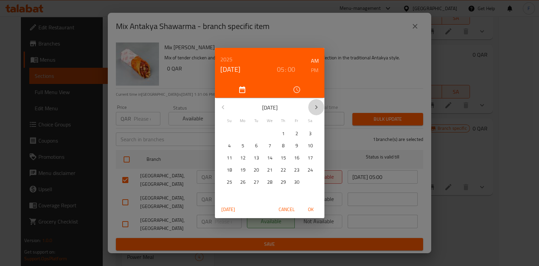
click at [318, 106] on icon "button" at bounding box center [316, 107] width 8 height 8
click at [240, 192] on p "31" at bounding box center [242, 194] width 5 height 8
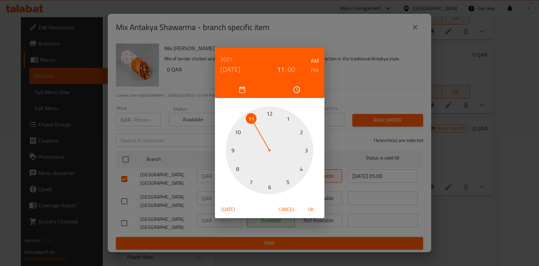
drag, startPoint x: 293, startPoint y: 182, endPoint x: 261, endPoint y: 129, distance: 61.9
click at [261, 129] on div at bounding box center [270, 150] width 88 height 88
drag, startPoint x: 272, startPoint y: 108, endPoint x: 254, endPoint y: 116, distance: 19.3
click at [254, 116] on div at bounding box center [270, 150] width 88 height 88
click at [313, 68] on h6 "PM" at bounding box center [314, 69] width 7 height 9
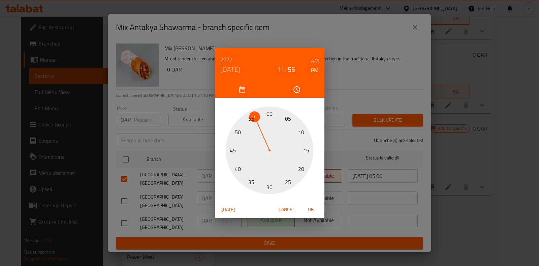
click at [304, 209] on span "OK" at bounding box center [311, 209] width 16 height 8
type input "2027/05/31 23:56"
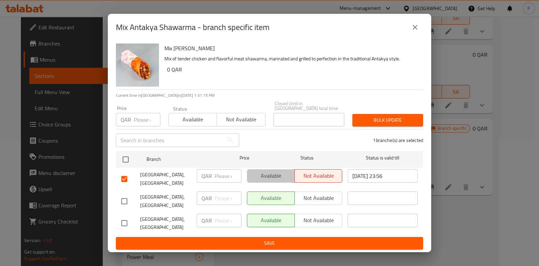
click at [267, 172] on span "Available" at bounding box center [271, 176] width 42 height 10
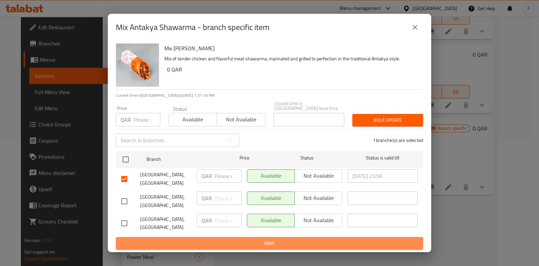
click at [291, 241] on span "Save" at bounding box center [269, 243] width 296 height 8
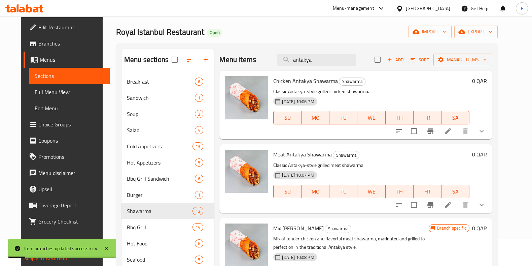
scroll to position [0, 0]
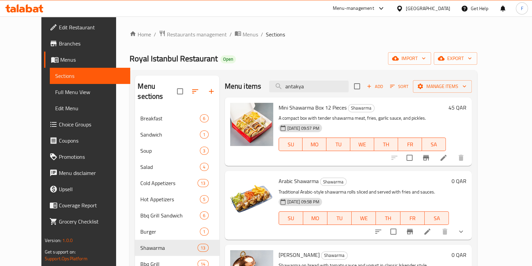
drag, startPoint x: 329, startPoint y: 90, endPoint x: 215, endPoint y: 79, distance: 115.0
click at [225, 79] on div "Menu items antakya Add Sort Manage items" at bounding box center [348, 86] width 247 height 22
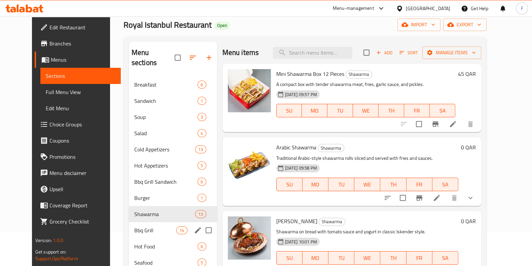
scroll to position [42, 0]
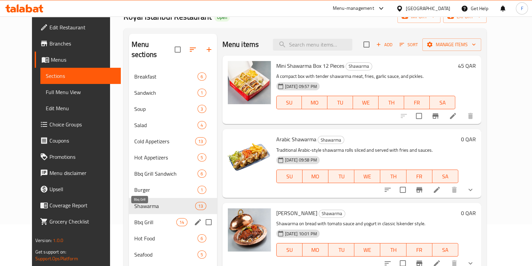
click at [141, 218] on span "Bbq Grill" at bounding box center [155, 222] width 42 height 8
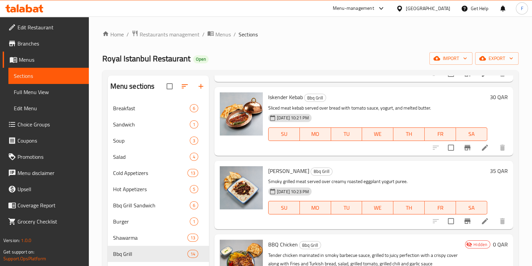
scroll to position [168, 0]
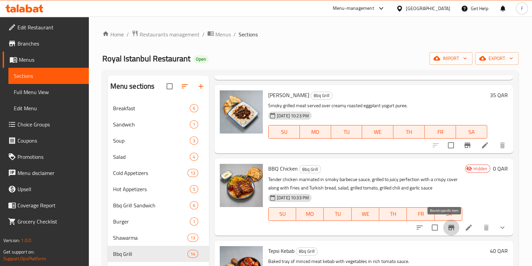
click at [448, 226] on icon "Branch-specific-item" at bounding box center [451, 227] width 6 height 5
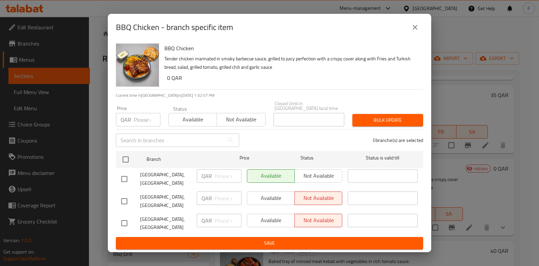
click at [125, 175] on input "checkbox" at bounding box center [124, 179] width 14 height 14
checkbox input "true"
click at [323, 171] on span "Not available" at bounding box center [318, 176] width 42 height 10
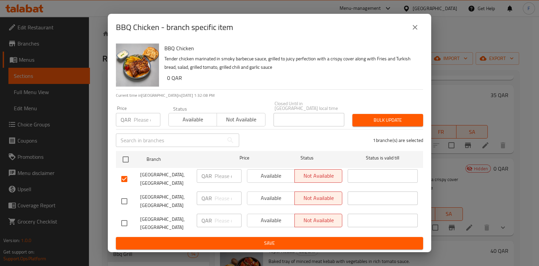
click at [262, 174] on span "Available" at bounding box center [271, 176] width 42 height 10
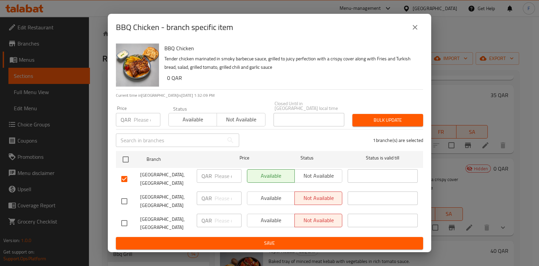
drag, startPoint x: 121, startPoint y: 197, endPoint x: 124, endPoint y: 204, distance: 7.9
click at [122, 198] on input "checkbox" at bounding box center [124, 201] width 14 height 14
checkbox input "true"
drag, startPoint x: 121, startPoint y: 215, endPoint x: 126, endPoint y: 216, distance: 4.8
click at [122, 216] on input "checkbox" at bounding box center [124, 223] width 14 height 14
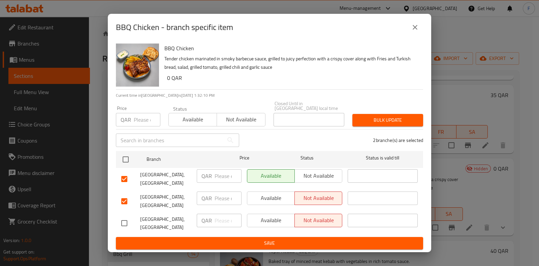
checkbox input "true"
drag, startPoint x: 252, startPoint y: 197, endPoint x: 262, endPoint y: 217, distance: 22.4
click at [252, 198] on span "Available" at bounding box center [271, 198] width 42 height 10
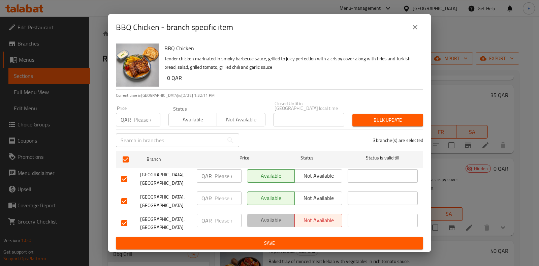
drag, startPoint x: 263, startPoint y: 218, endPoint x: 264, endPoint y: 236, distance: 17.9
click at [263, 218] on span "Available" at bounding box center [271, 220] width 42 height 10
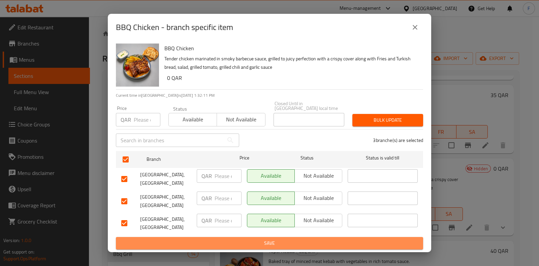
click at [263, 240] on span "Save" at bounding box center [269, 243] width 296 height 8
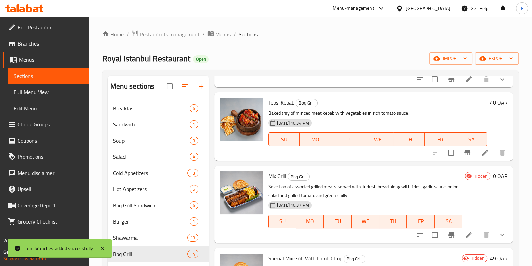
scroll to position [379, 0]
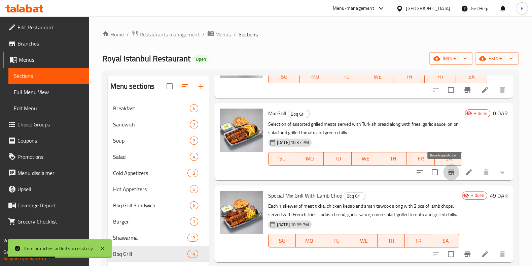
click at [448, 169] on icon "Branch-specific-item" at bounding box center [451, 171] width 6 height 5
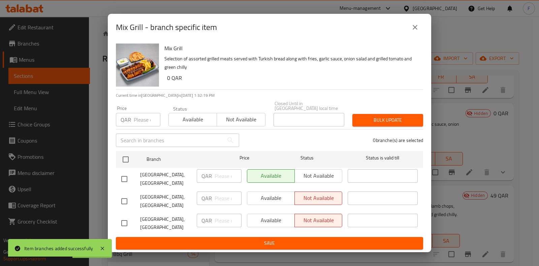
drag, startPoint x: 124, startPoint y: 175, endPoint x: 123, endPoint y: 179, distance: 4.2
click at [124, 175] on input "checkbox" at bounding box center [124, 179] width 14 height 14
checkbox input "true"
click at [122, 197] on input "checkbox" at bounding box center [124, 201] width 14 height 14
checkbox input "true"
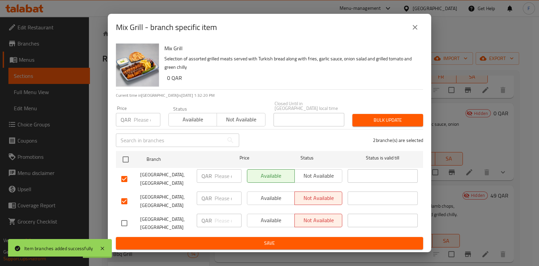
drag, startPoint x: 121, startPoint y: 215, endPoint x: 128, endPoint y: 213, distance: 7.1
click at [123, 216] on input "checkbox" at bounding box center [124, 223] width 14 height 14
checkbox input "true"
click at [310, 173] on span "Not available" at bounding box center [318, 176] width 42 height 10
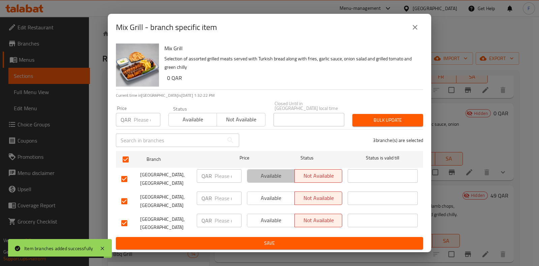
click at [284, 174] on span "Available" at bounding box center [271, 176] width 42 height 10
click at [284, 195] on span "Available" at bounding box center [271, 198] width 42 height 10
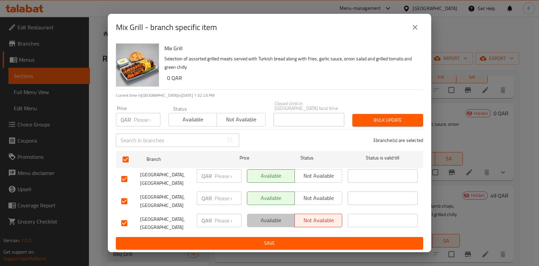
drag, startPoint x: 282, startPoint y: 214, endPoint x: 287, endPoint y: 224, distance: 11.0
click at [282, 215] on span "Available" at bounding box center [271, 220] width 42 height 10
click at [310, 247] on div "Mix Grill Selection of assorted grilled meats served with Turkish bread along w…" at bounding box center [269, 146] width 323 height 211
click at [311, 243] on span "Save" at bounding box center [269, 243] width 296 height 8
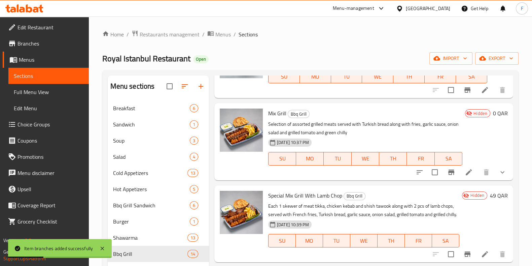
scroll to position [421, 0]
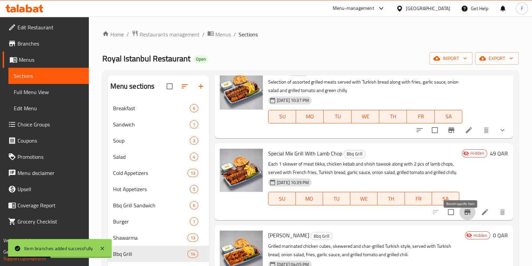
click at [464, 216] on icon "Branch-specific-item" at bounding box center [468, 212] width 8 height 8
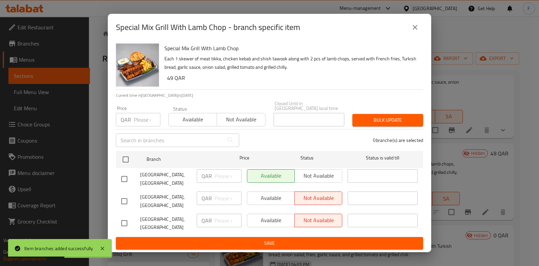
click at [128, 179] on input "checkbox" at bounding box center [124, 179] width 14 height 14
checkbox input "true"
drag, startPoint x: 123, startPoint y: 196, endPoint x: 124, endPoint y: 205, distance: 9.1
click at [123, 196] on input "checkbox" at bounding box center [124, 201] width 14 height 14
checkbox input "true"
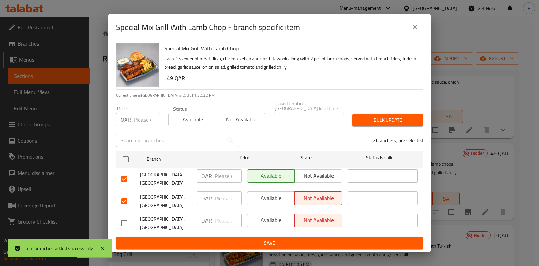
click at [121, 216] on input "checkbox" at bounding box center [124, 223] width 14 height 14
checkbox input "true"
click at [280, 193] on span "Available" at bounding box center [271, 198] width 42 height 10
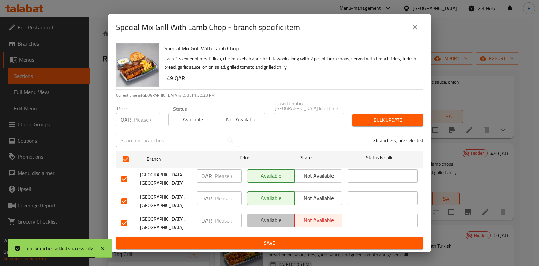
drag, startPoint x: 281, startPoint y: 214, endPoint x: 282, endPoint y: 232, distance: 17.5
click at [280, 215] on span "Available" at bounding box center [271, 220] width 42 height 10
click at [290, 243] on span "Save" at bounding box center [269, 243] width 296 height 8
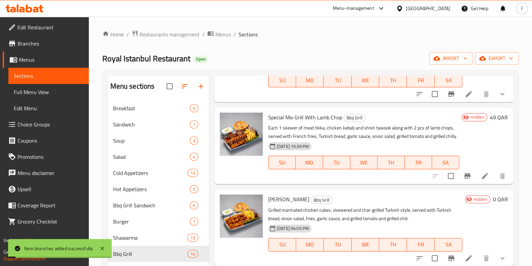
scroll to position [505, 0]
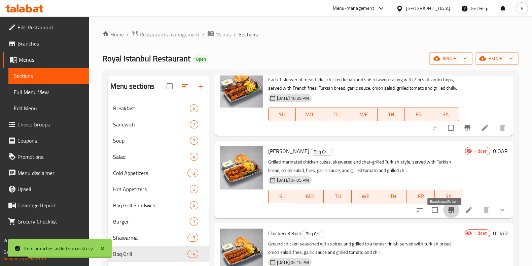
click at [449, 215] on button "Branch-specific-item" at bounding box center [451, 210] width 16 height 16
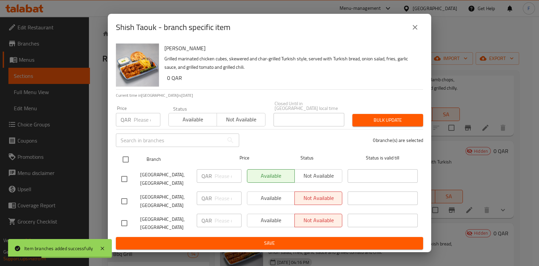
click at [126, 156] on input "checkbox" at bounding box center [125, 159] width 14 height 14
checkbox input "true"
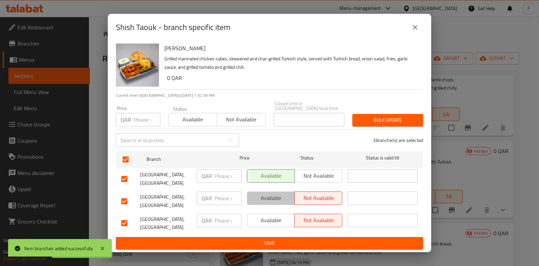
click at [249, 194] on button "Available" at bounding box center [271, 197] width 48 height 13
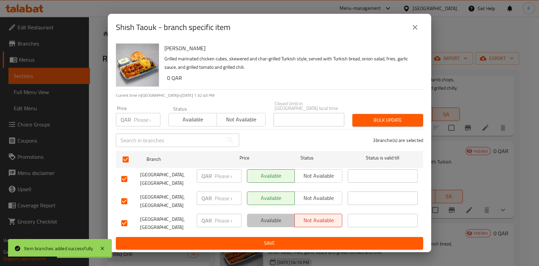
click at [266, 213] on button "Available" at bounding box center [271, 219] width 48 height 13
click at [289, 239] on span "Save" at bounding box center [269, 243] width 296 height 8
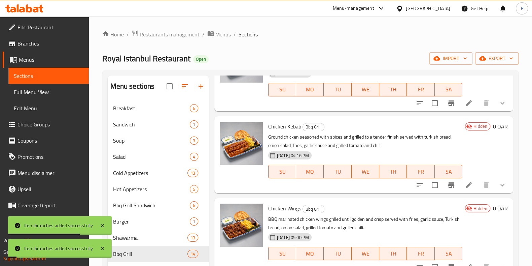
scroll to position [631, 0]
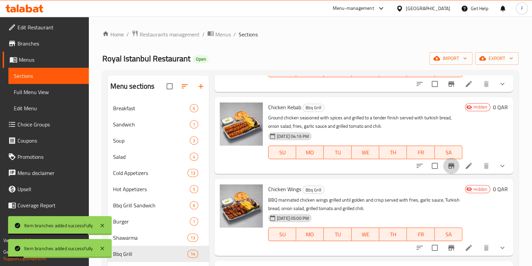
click at [447, 170] on icon "Branch-specific-item" at bounding box center [451, 166] width 8 height 8
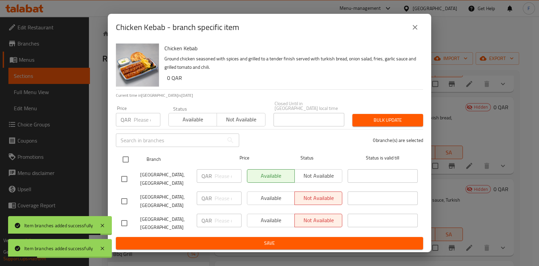
click at [127, 157] on input "checkbox" at bounding box center [125, 159] width 14 height 14
checkbox input "true"
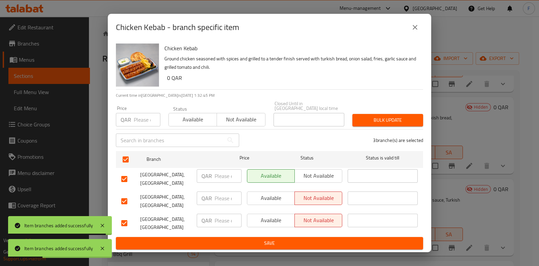
click at [271, 200] on span "Available" at bounding box center [271, 198] width 42 height 10
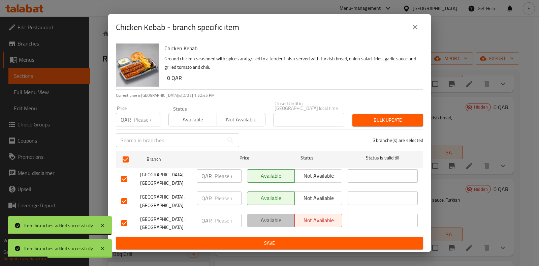
click at [270, 218] on span "Available" at bounding box center [271, 220] width 42 height 10
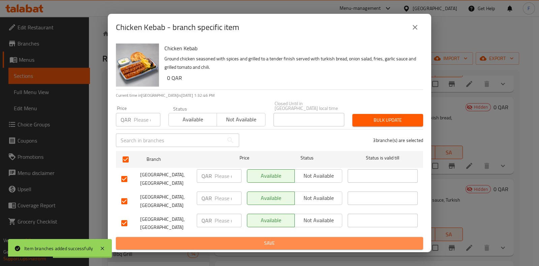
click at [294, 244] on span "Save" at bounding box center [269, 243] width 296 height 8
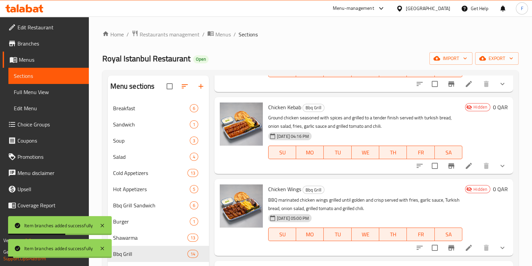
scroll to position [715, 0]
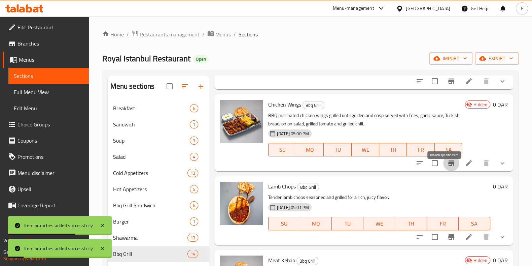
click at [445, 166] on button "Branch-specific-item" at bounding box center [451, 163] width 16 height 16
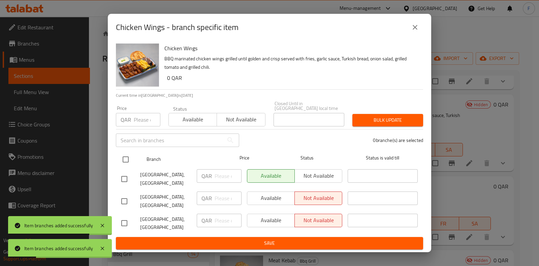
click at [129, 153] on input "checkbox" at bounding box center [125, 159] width 14 height 14
checkbox input "true"
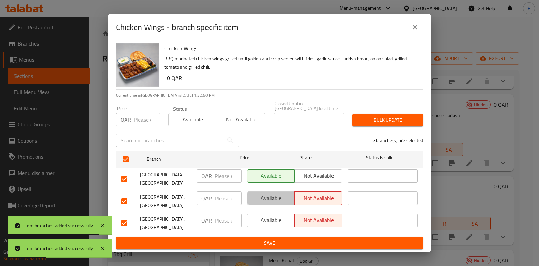
drag, startPoint x: 275, startPoint y: 194, endPoint x: 270, endPoint y: 211, distance: 17.7
click at [274, 196] on span "Available" at bounding box center [271, 198] width 42 height 10
click at [271, 216] on span "Available" at bounding box center [271, 220] width 42 height 10
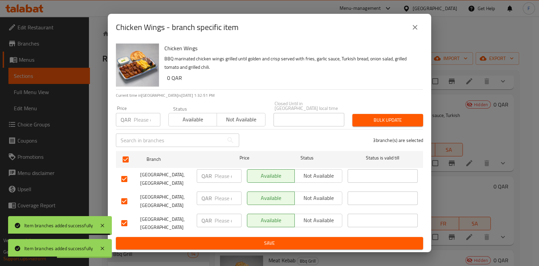
click at [273, 240] on span "Save" at bounding box center [269, 243] width 296 height 8
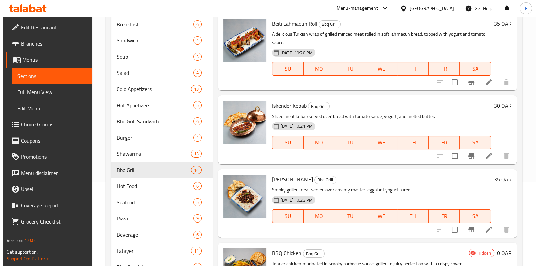
scroll to position [126, 0]
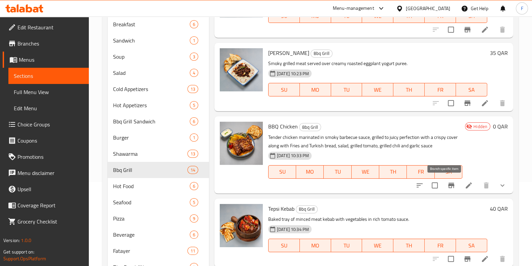
click at [443, 181] on button "Branch-specific-item" at bounding box center [451, 185] width 16 height 16
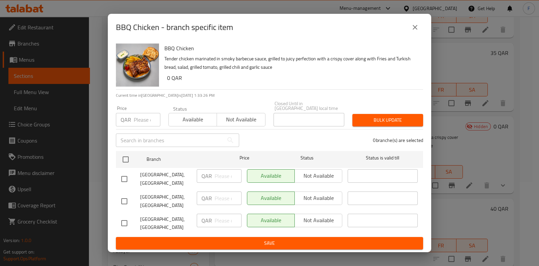
click at [243, 239] on span "Save" at bounding box center [269, 243] width 296 height 8
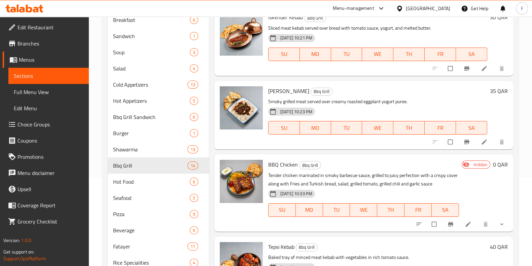
scroll to position [126, 0]
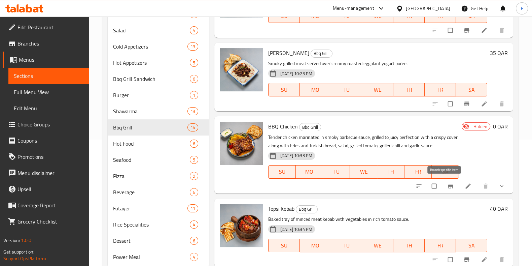
click at [448, 186] on span "Branch-specific-item" at bounding box center [451, 185] width 8 height 7
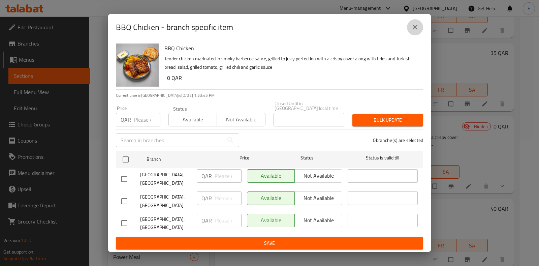
click at [410, 28] on button "close" at bounding box center [415, 27] width 16 height 16
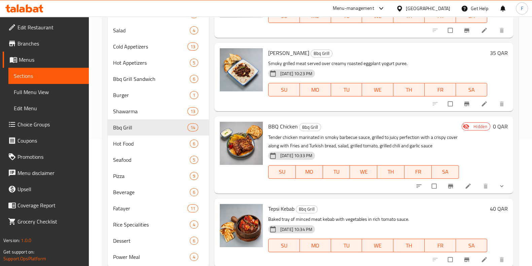
click at [459, 190] on div at bounding box center [461, 185] width 99 height 15
click at [465, 188] on icon at bounding box center [468, 185] width 7 height 7
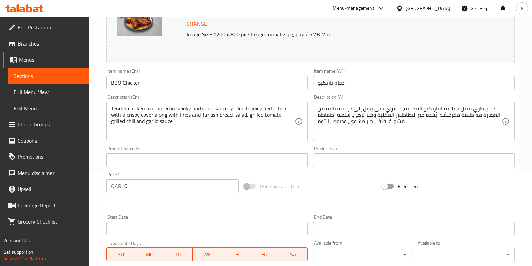
scroll to position [210, 0]
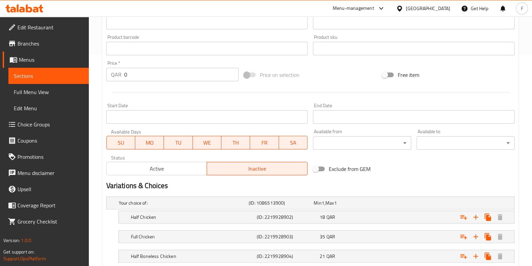
click at [167, 164] on span "Active" at bounding box center [156, 169] width 95 height 10
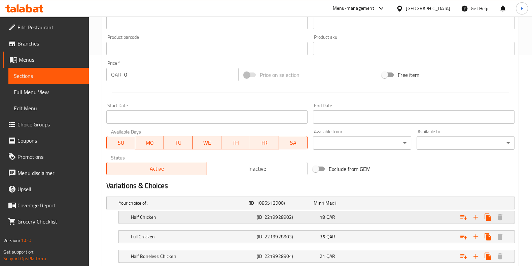
scroll to position [253, 0]
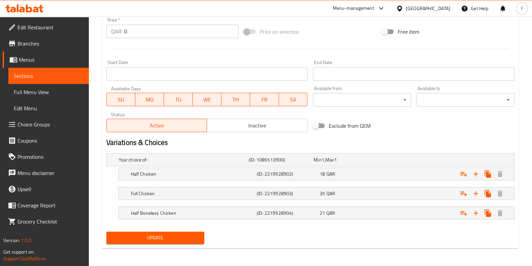
click at [173, 240] on span "Update" at bounding box center [155, 237] width 87 height 8
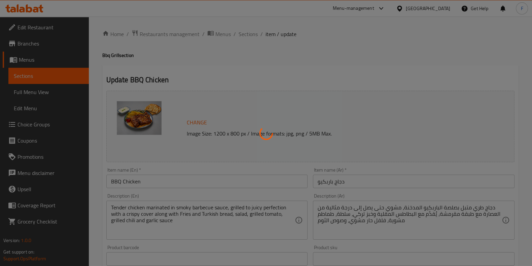
scroll to position [0, 0]
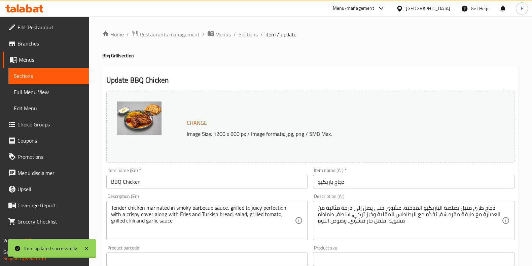
click at [244, 33] on span "Sections" at bounding box center [248, 34] width 19 height 8
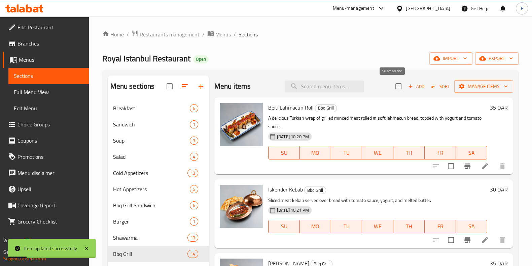
drag, startPoint x: 395, startPoint y: 85, endPoint x: 439, endPoint y: 85, distance: 44.1
click at [397, 87] on input "checkbox" at bounding box center [398, 86] width 14 height 14
checkbox input "true"
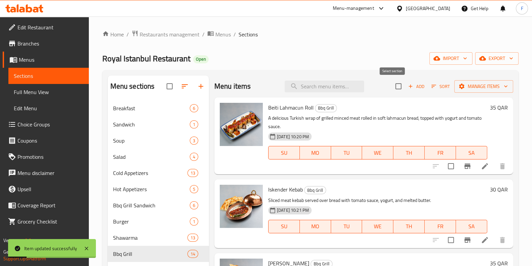
checkbox input "true"
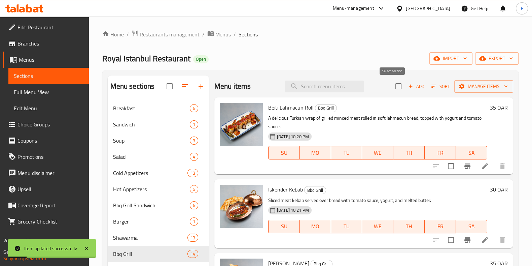
checkbox input "true"
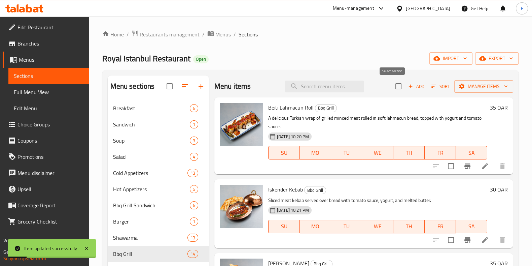
checkbox input "true"
click at [466, 84] on span "Manage items" at bounding box center [484, 86] width 48 height 8
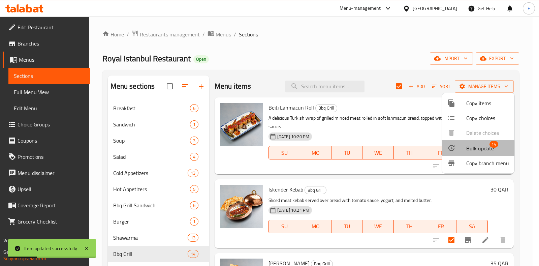
click at [477, 148] on span "Bulk update" at bounding box center [480, 148] width 28 height 8
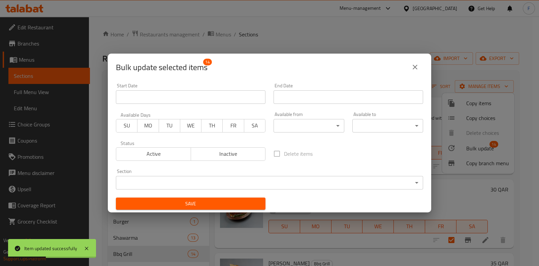
click at [153, 159] on button "Active" at bounding box center [153, 153] width 75 height 13
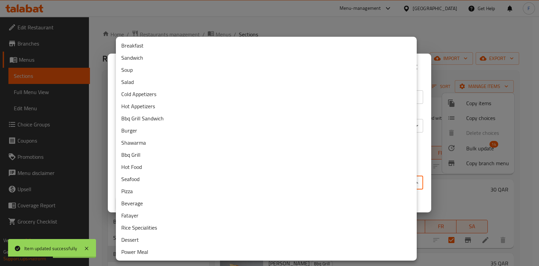
click at [169, 185] on body "Item updated successfully ​ Menu-management [GEOGRAPHIC_DATA] Get Help F Edit R…" at bounding box center [269, 140] width 539 height 249
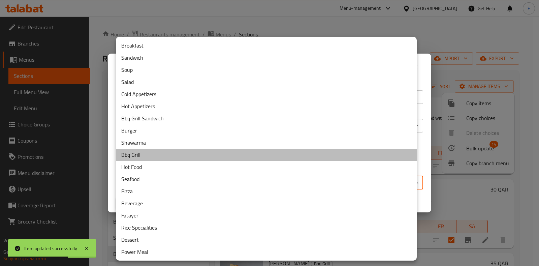
click at [143, 154] on li "Bbq Grill" at bounding box center [266, 154] width 301 height 12
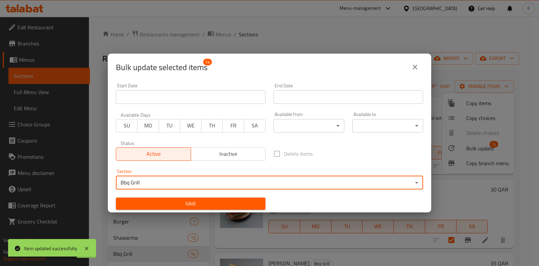
click at [209, 205] on span "Save" at bounding box center [190, 203] width 139 height 8
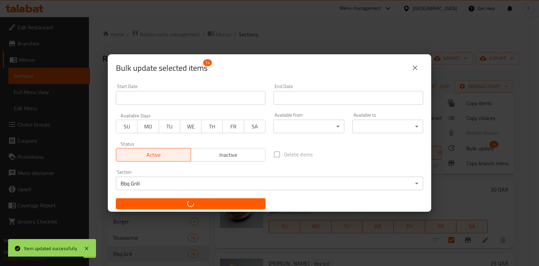
checkbox input "false"
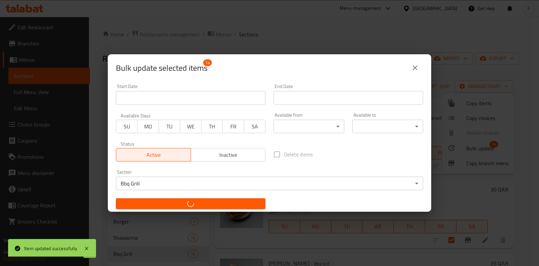
checkbox input "false"
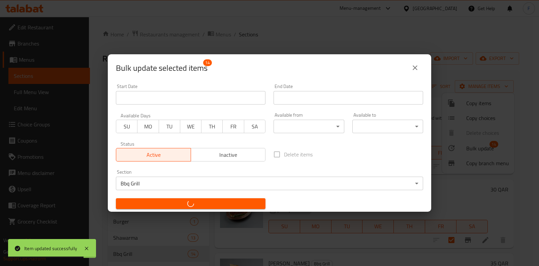
checkbox input "false"
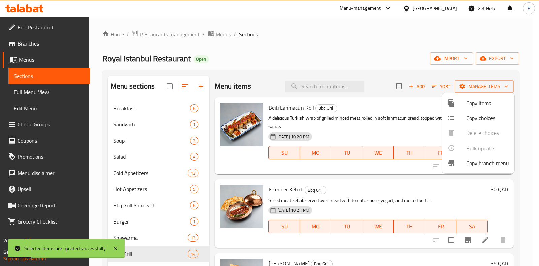
click at [362, 47] on div at bounding box center [269, 133] width 539 height 266
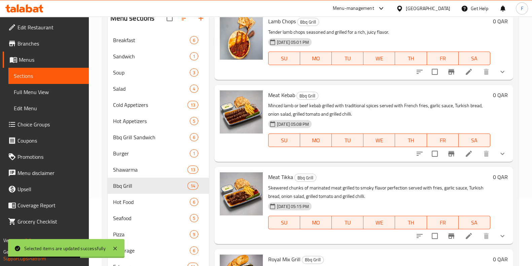
scroll to position [146, 0]
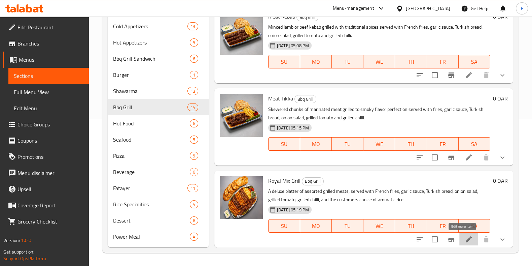
click at [465, 240] on icon at bounding box center [469, 239] width 8 height 8
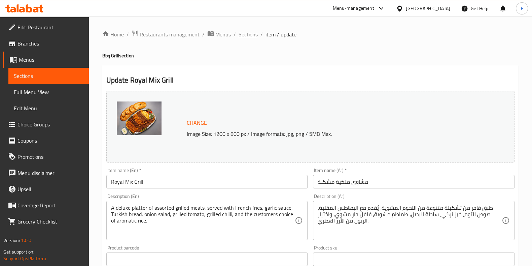
click at [249, 35] on span "Sections" at bounding box center [248, 34] width 19 height 8
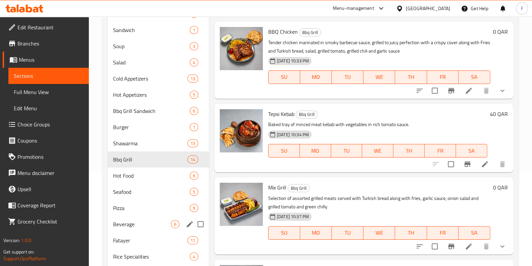
scroll to position [146, 0]
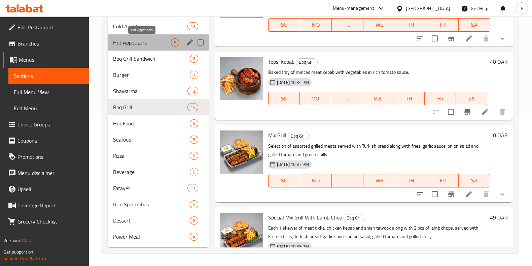
click at [154, 42] on span "Hot Appetizers" at bounding box center [142, 42] width 58 height 8
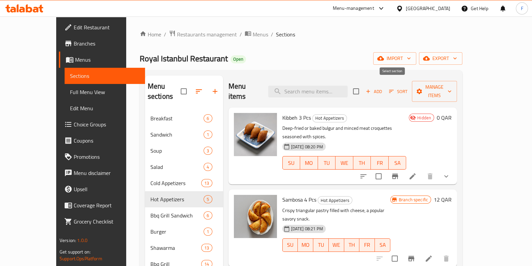
click at [363, 87] on input "checkbox" at bounding box center [356, 91] width 14 height 14
checkbox input "true"
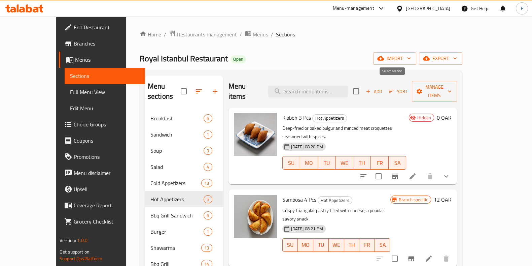
checkbox input "true"
click at [452, 87] on span "Manage items" at bounding box center [434, 91] width 34 height 17
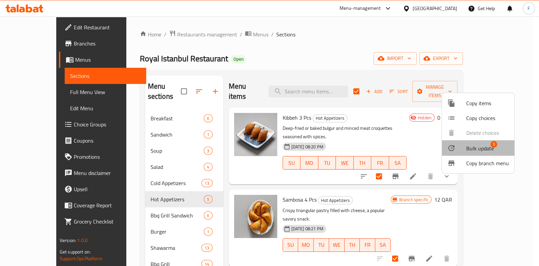
click at [483, 142] on li "Bulk update 5" at bounding box center [478, 147] width 72 height 15
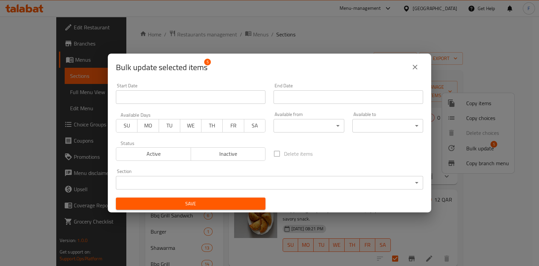
click at [146, 158] on span "Active" at bounding box center [153, 154] width 69 height 10
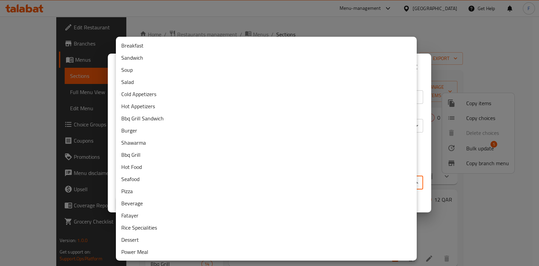
click at [190, 179] on body "​ Menu-management [GEOGRAPHIC_DATA] Get Help F Edit Restaurant Branches Menus S…" at bounding box center [269, 140] width 539 height 249
click at [142, 102] on li "Hot Appetizers" at bounding box center [266, 106] width 301 height 12
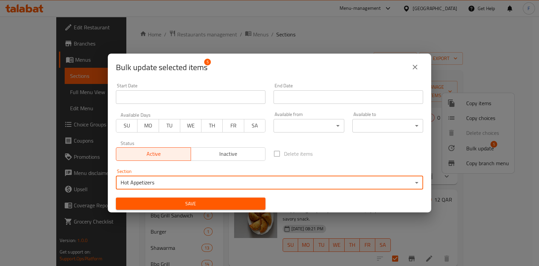
click at [226, 198] on button "Save" at bounding box center [190, 203] width 149 height 12
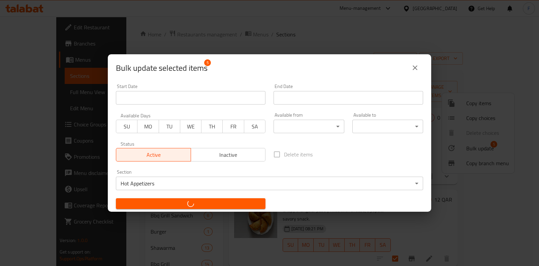
checkbox input "false"
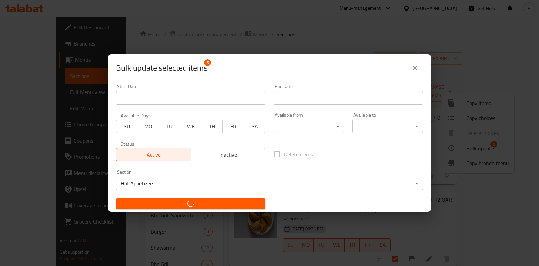
checkbox input "false"
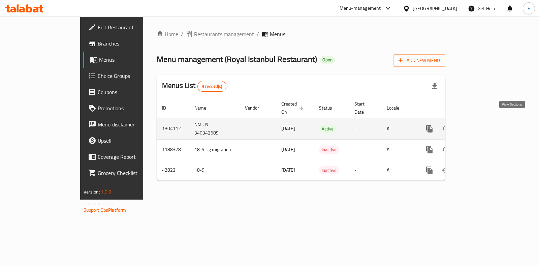
click at [482, 125] on icon "enhanced table" at bounding box center [478, 129] width 8 height 8
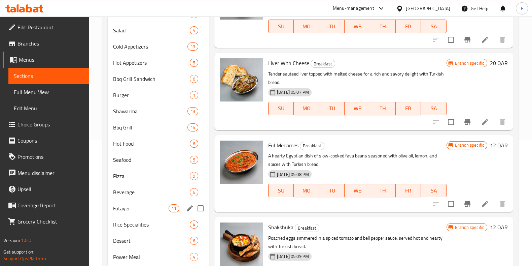
scroll to position [146, 0]
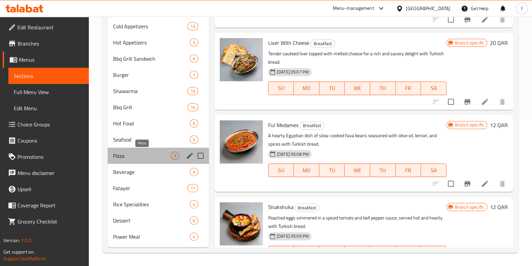
click at [127, 151] on span "Pizza" at bounding box center [142, 155] width 58 height 8
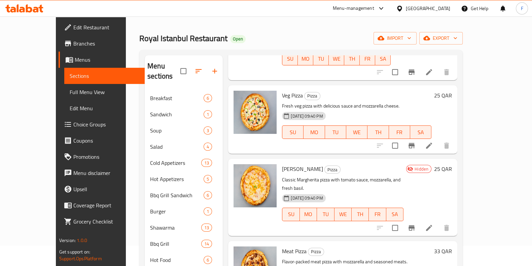
scroll to position [210, 0]
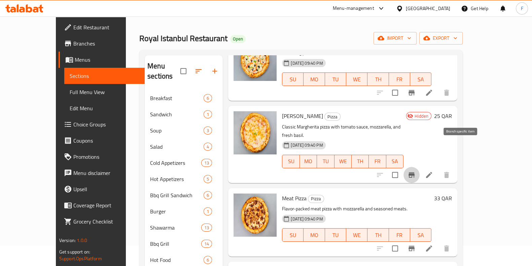
click at [420, 167] on button "Branch-specific-item" at bounding box center [412, 175] width 16 height 16
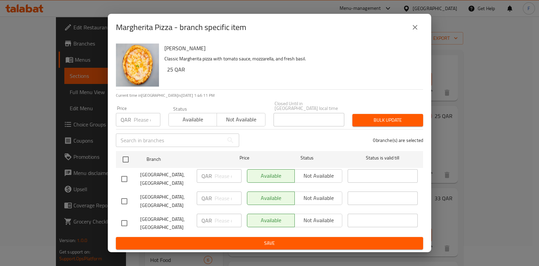
click at [411, 29] on icon "close" at bounding box center [415, 27] width 8 height 8
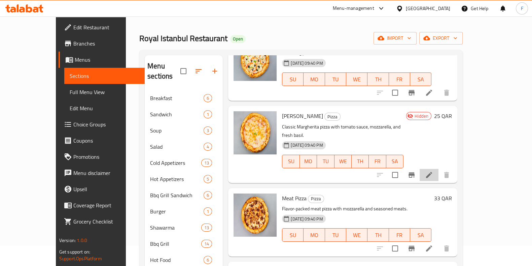
click at [433, 171] on icon at bounding box center [429, 175] width 8 height 8
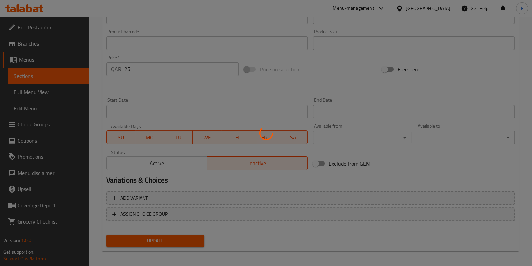
scroll to position [219, 0]
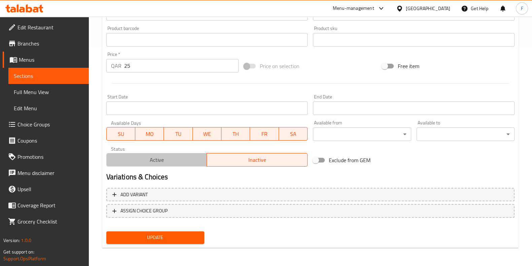
click at [174, 162] on span "Active" at bounding box center [156, 160] width 95 height 10
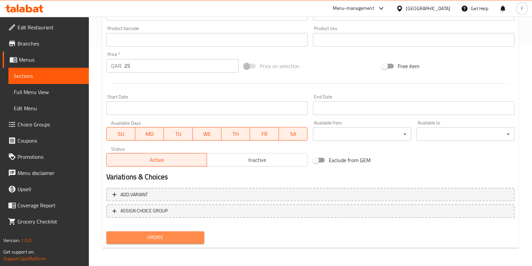
click at [182, 233] on span "Update" at bounding box center [155, 237] width 87 height 8
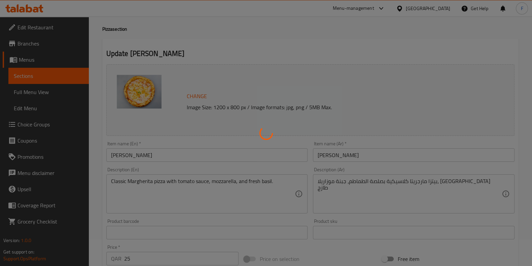
scroll to position [0, 0]
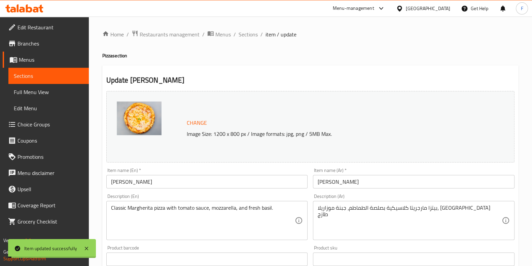
click at [249, 33] on span "Sections" at bounding box center [248, 34] width 19 height 8
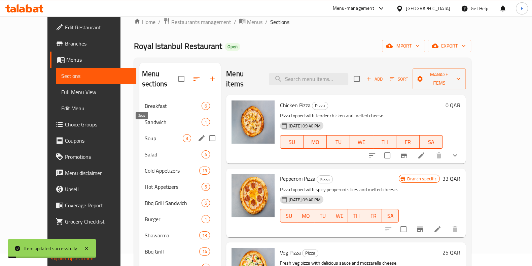
scroll to position [146, 0]
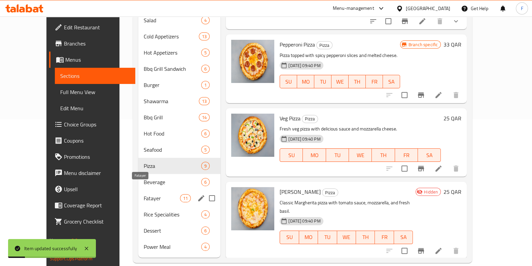
click at [144, 194] on span "Fatayer" at bounding box center [162, 198] width 36 height 8
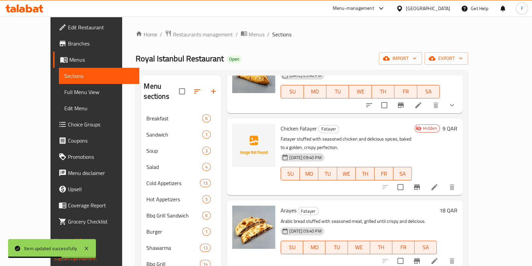
scroll to position [463, 0]
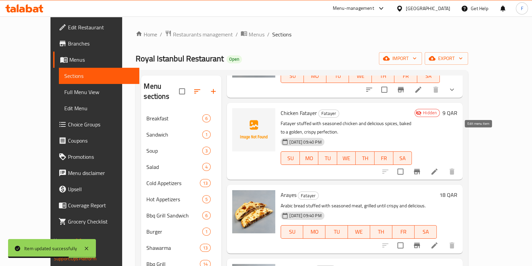
click at [439, 167] on icon at bounding box center [435, 171] width 8 height 8
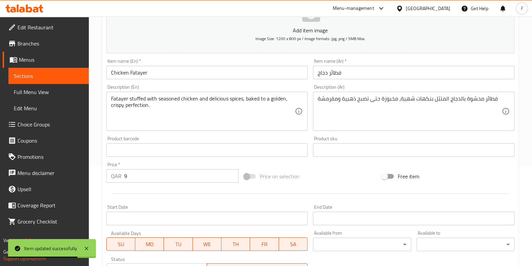
scroll to position [209, 0]
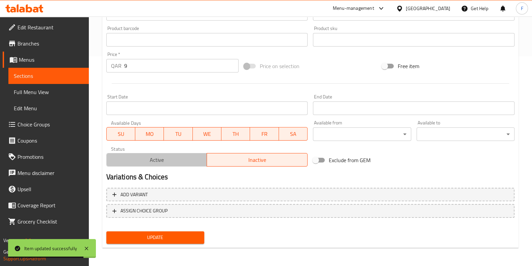
click at [173, 164] on span "Active" at bounding box center [156, 160] width 95 height 10
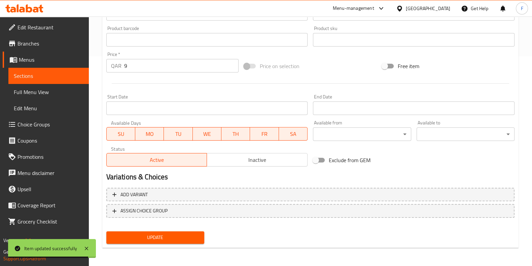
click at [183, 233] on span "Update" at bounding box center [155, 237] width 87 height 8
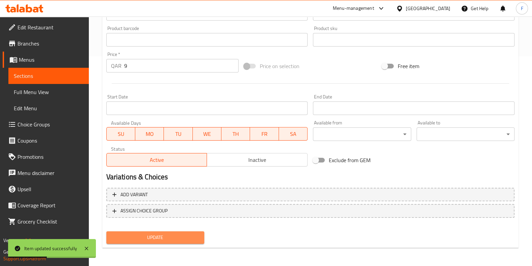
click at [141, 240] on span "Update" at bounding box center [155, 237] width 87 height 8
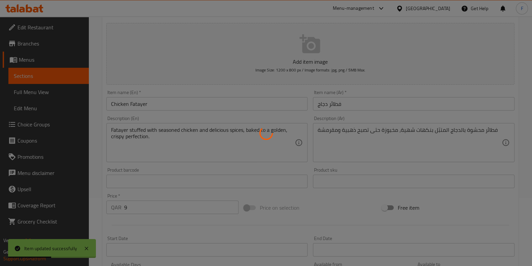
scroll to position [0, 0]
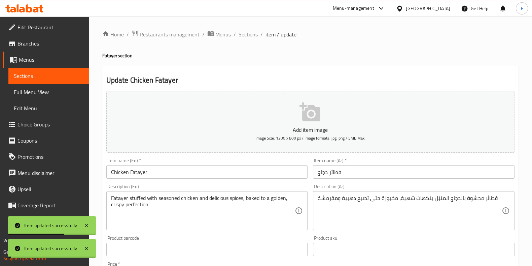
click at [243, 34] on span "Sections" at bounding box center [248, 34] width 19 height 8
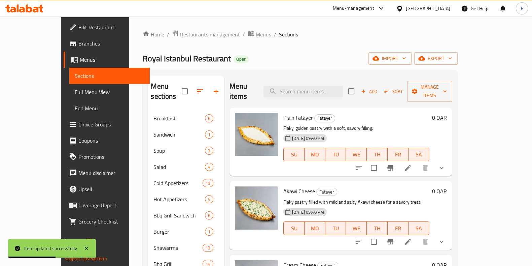
click at [374, 8] on div "Menu-management" at bounding box center [353, 8] width 41 height 8
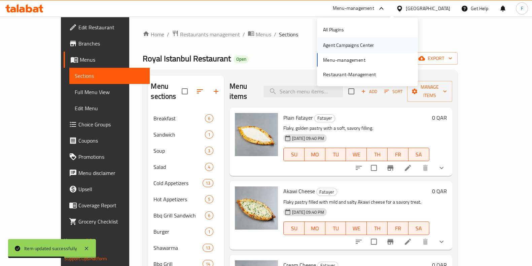
click at [352, 47] on div "Agent Campaigns Center" at bounding box center [348, 44] width 51 height 7
